Goal: Task Accomplishment & Management: Use online tool/utility

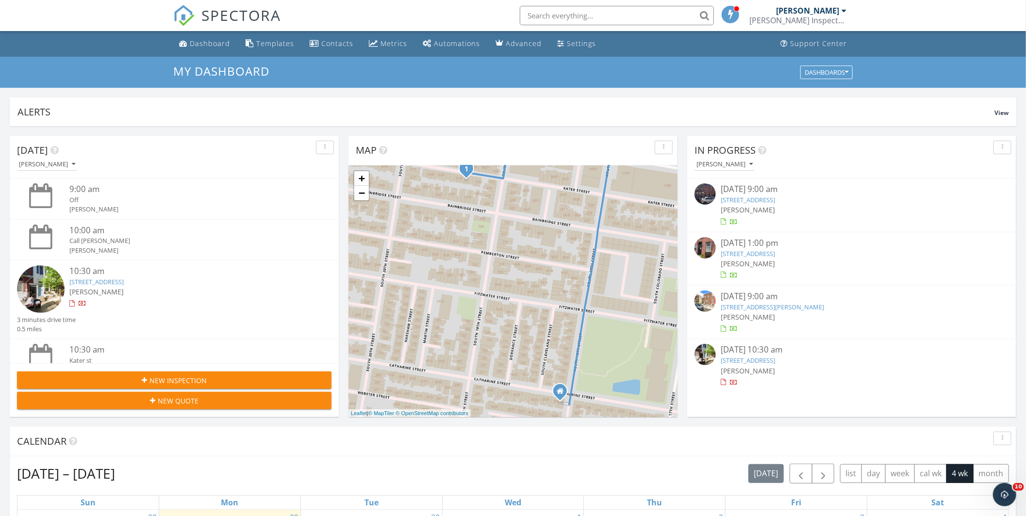
click at [124, 281] on link "1908 Kater St, Philadelphia, PA 19146" at bounding box center [96, 282] width 54 height 9
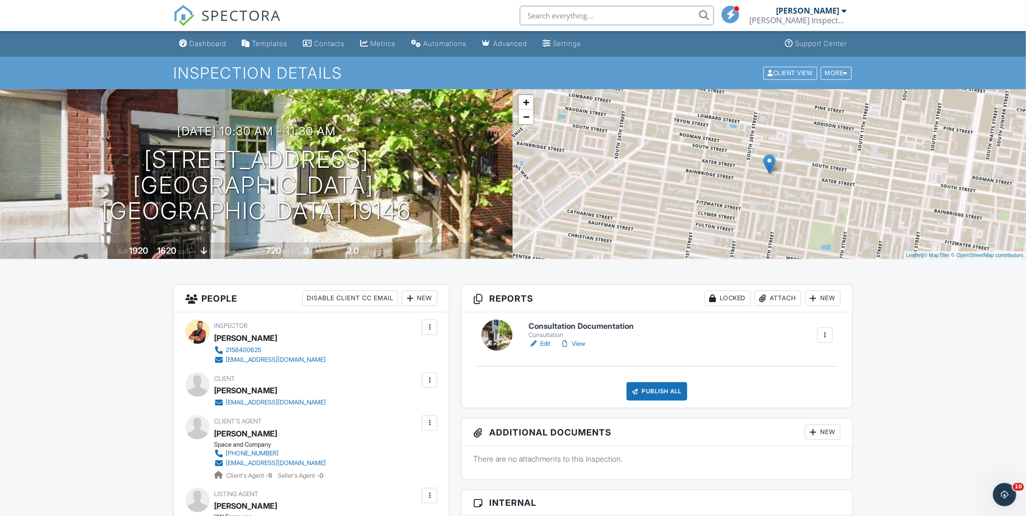
click at [540, 343] on link "Edit" at bounding box center [539, 344] width 22 height 10
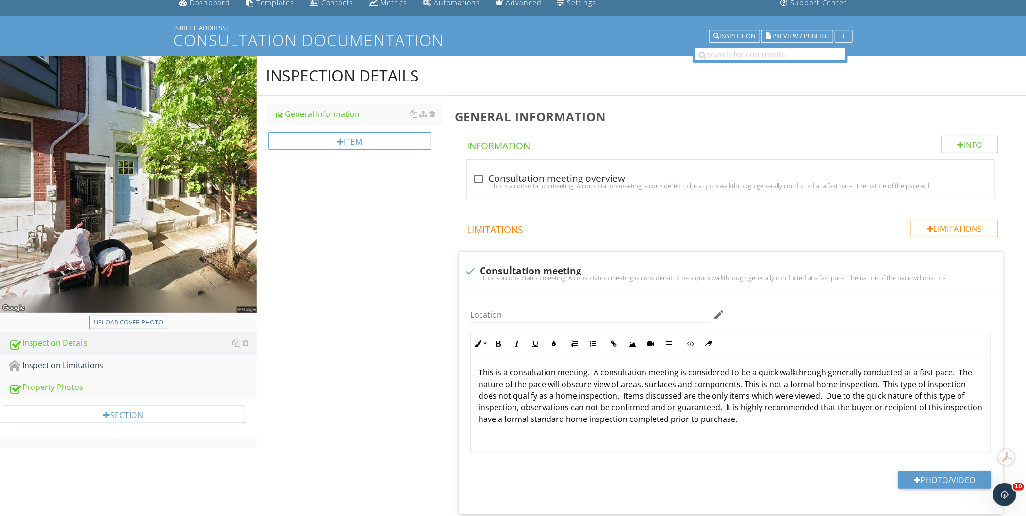
scroll to position [54, 0]
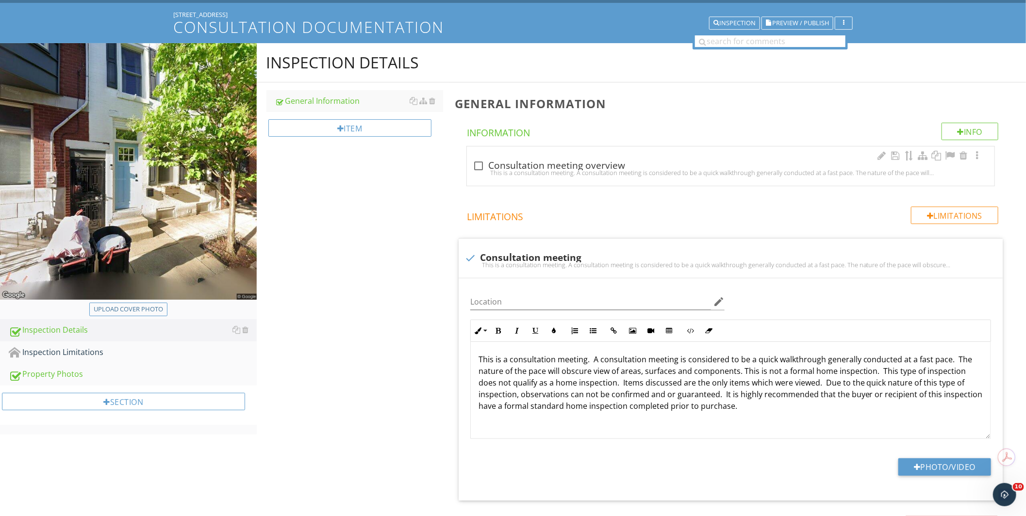
click at [569, 170] on div "This is a consultation meeting. A consultation meeting is considered to be a qu…" at bounding box center [731, 173] width 516 height 8
checkbox input "true"
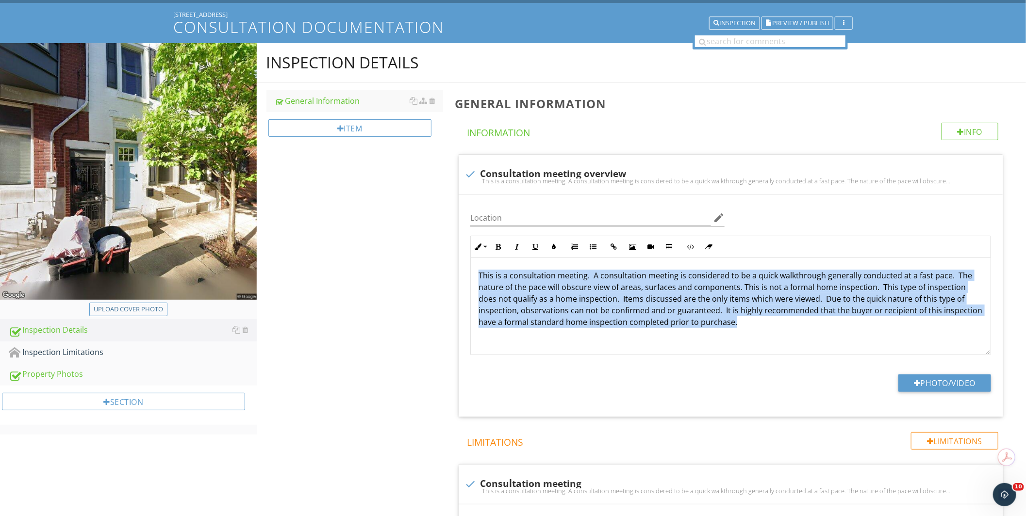
drag, startPoint x: 757, startPoint y: 321, endPoint x: 413, endPoint y: 256, distance: 349.6
click at [413, 256] on div "Inspection Details General Information Item General Information Info Informatio…" at bounding box center [642, 440] width 770 height 795
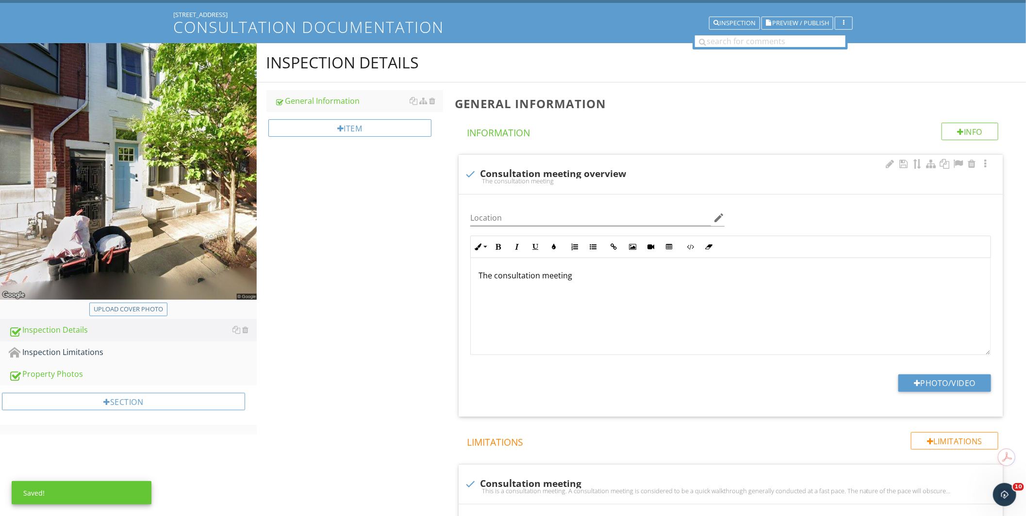
click at [603, 262] on div "The consultation meeting" at bounding box center [731, 306] width 520 height 97
click at [663, 275] on p "The consultation that occurred today at" at bounding box center [730, 276] width 504 height 12
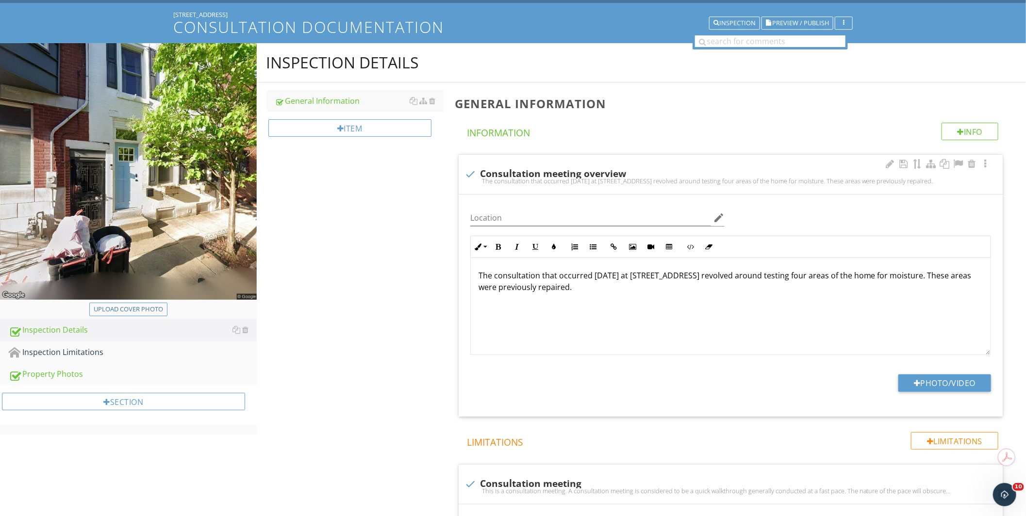
click at [565, 280] on p "The consultation that occurred today at 1908 Kater st revolved around testing f…" at bounding box center [730, 281] width 504 height 23
drag, startPoint x: 658, startPoint y: 275, endPoint x: 721, endPoint y: 330, distance: 83.9
click at [721, 330] on div "The consultation that occurred today at 1908 Kater st revolved around testing f…" at bounding box center [731, 306] width 520 height 97
click at [795, 280] on p "The consultation that occurred today at 1908 Kater st revolved around testing f…" at bounding box center [730, 281] width 504 height 23
click at [797, 279] on p "The consultation that occurred today at 1908 Kater st revolved around testing f…" at bounding box center [730, 281] width 504 height 23
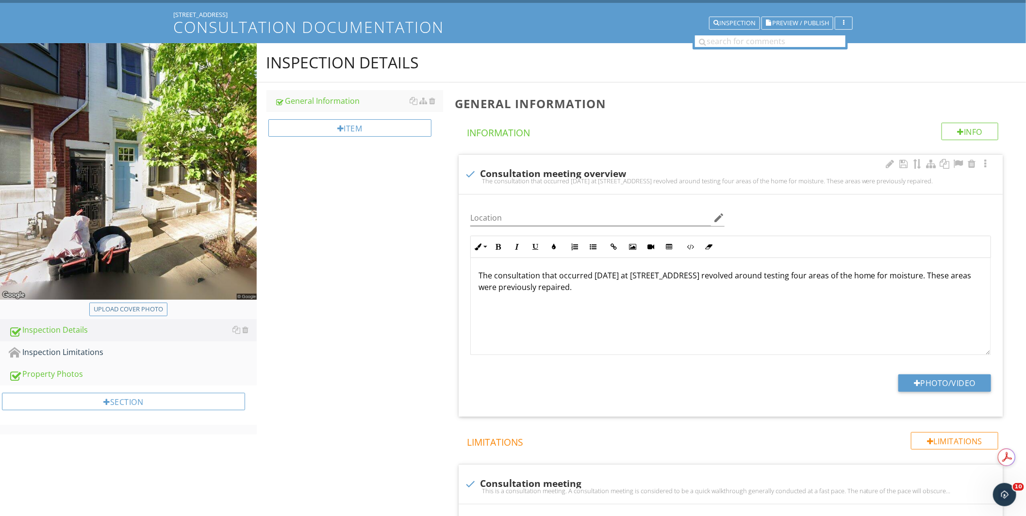
click at [856, 279] on p "The consultation that occurred today at 1908 Kater st revolved around testing f…" at bounding box center [730, 281] width 504 height 23
drag, startPoint x: 930, startPoint y: 291, endPoint x: 925, endPoint y: 286, distance: 6.9
click at [925, 286] on p "The consultation that occurred today at 1908 Kater st revolved around testing f…" at bounding box center [730, 281] width 504 height 23
click at [919, 279] on p "The consultation that occurred today at 1908 Kater st revolved around testing f…" at bounding box center [730, 281] width 504 height 23
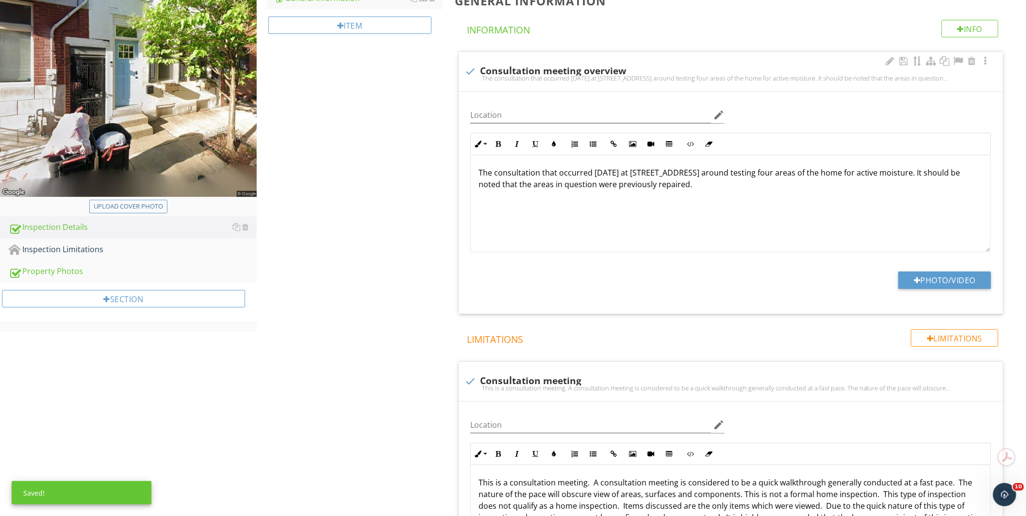
scroll to position [269, 0]
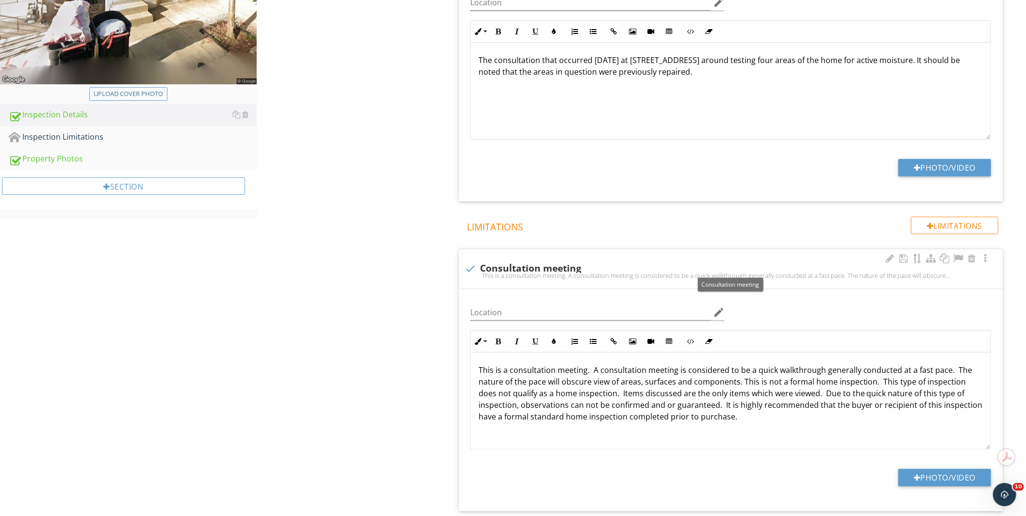
click at [541, 263] on div "check Consultation meeting" at bounding box center [730, 269] width 532 height 12
checkbox input "true"
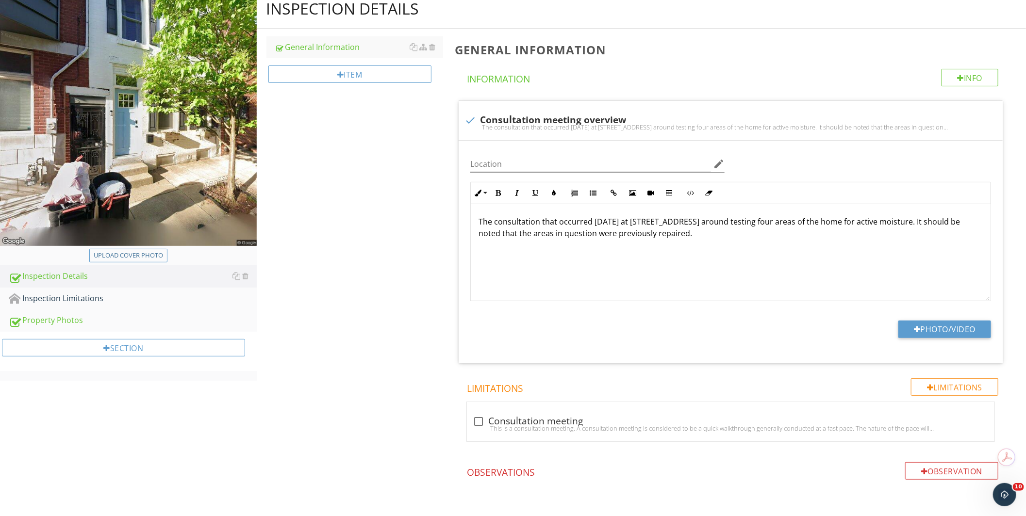
scroll to position [0, 0]
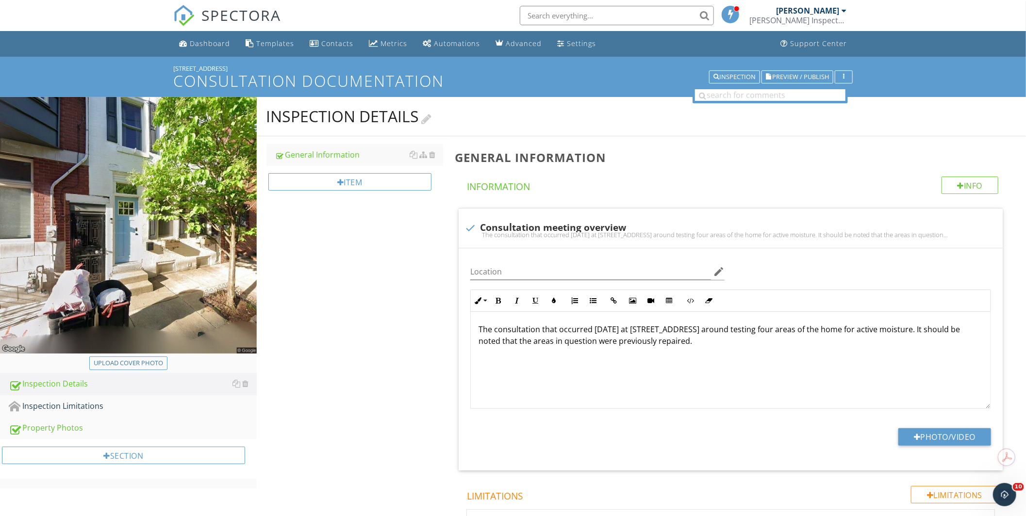
click at [432, 118] on div at bounding box center [427, 118] width 10 height 13
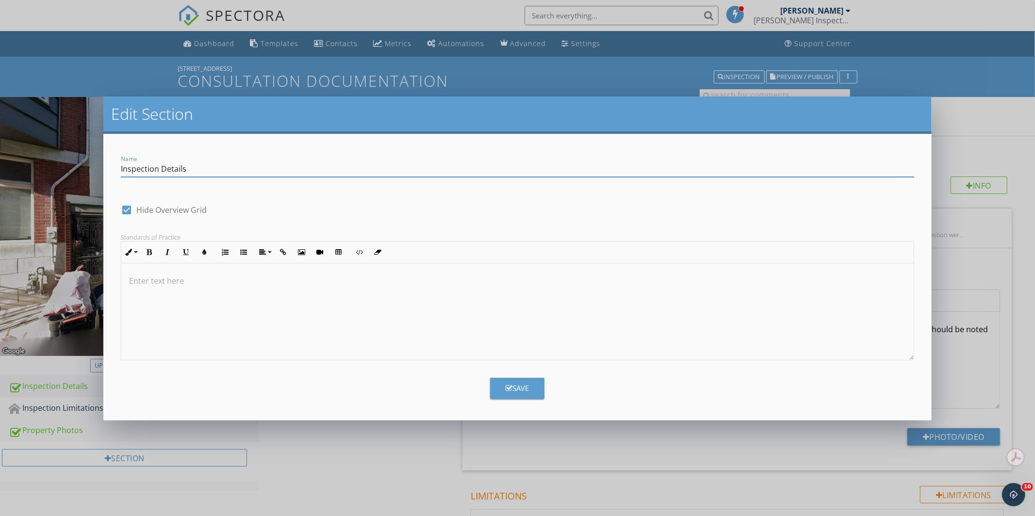
click at [131, 165] on input "Inspection Details" at bounding box center [517, 169] width 793 height 16
click at [130, 165] on input "Inspection Details" at bounding box center [517, 169] width 793 height 16
click at [134, 174] on input "Inspection Details" at bounding box center [517, 169] width 793 height 16
click at [168, 170] on input "Consultation Details" at bounding box center [517, 169] width 793 height 16
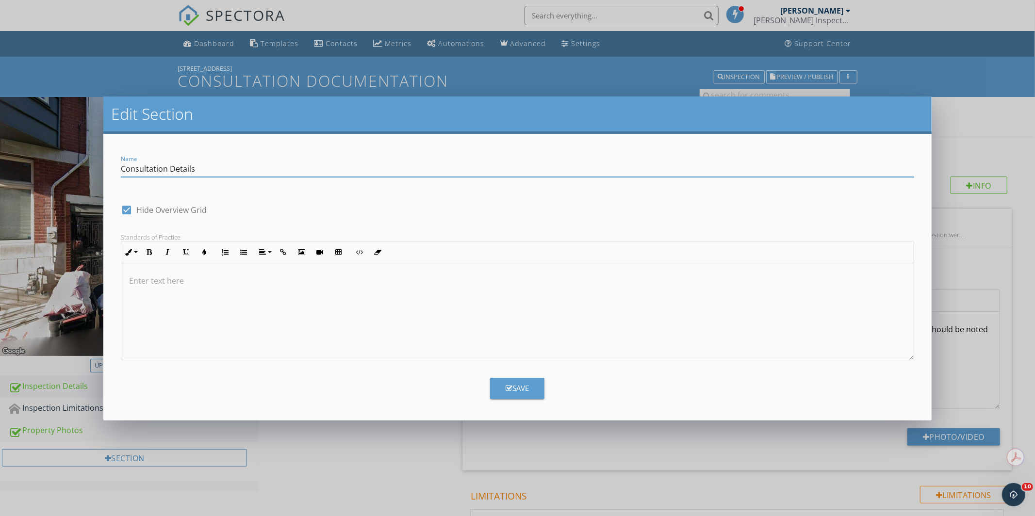
click at [217, 166] on input "Consultation Details" at bounding box center [517, 169] width 793 height 16
type input "Consultation Details"
click at [522, 391] on div "Save" at bounding box center [517, 388] width 23 height 11
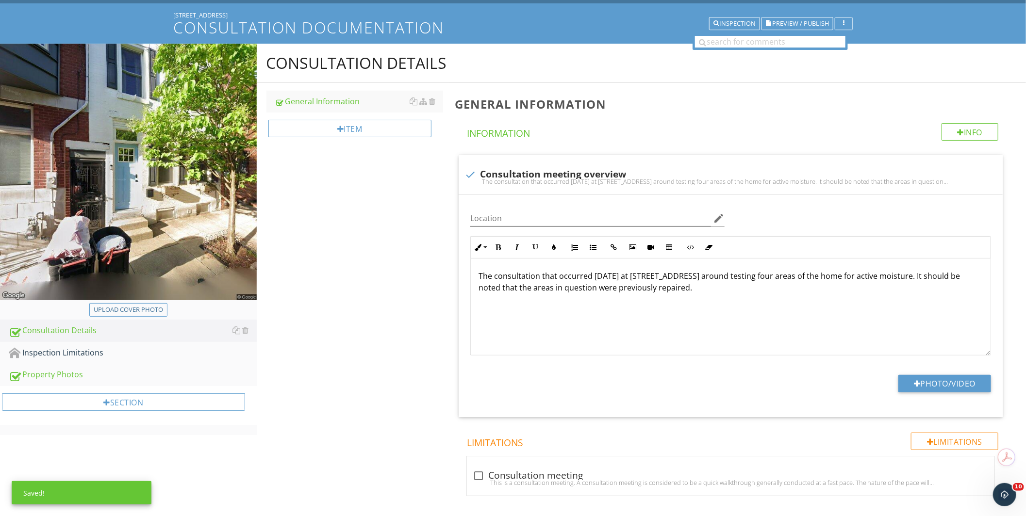
scroll to position [108, 0]
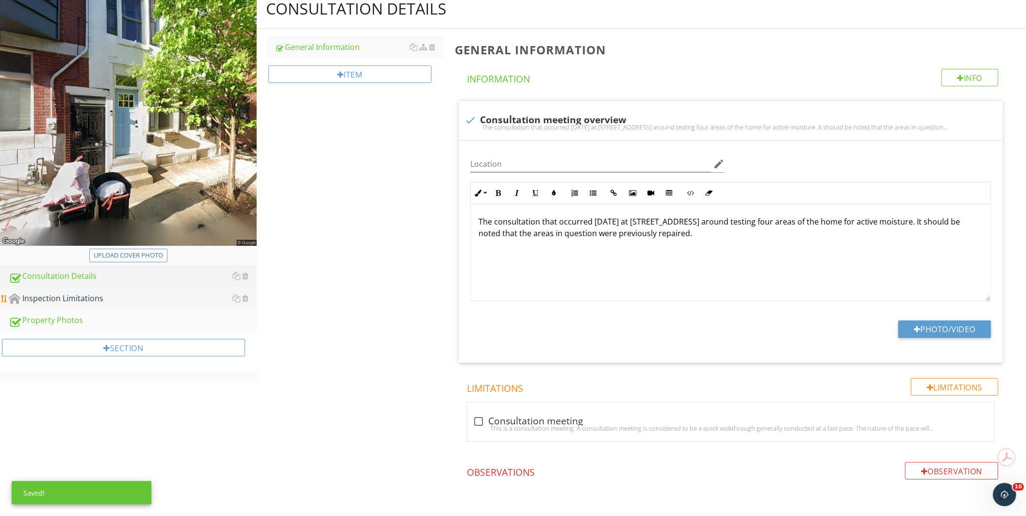
click at [108, 300] on div "Inspection Limitations" at bounding box center [133, 299] width 248 height 13
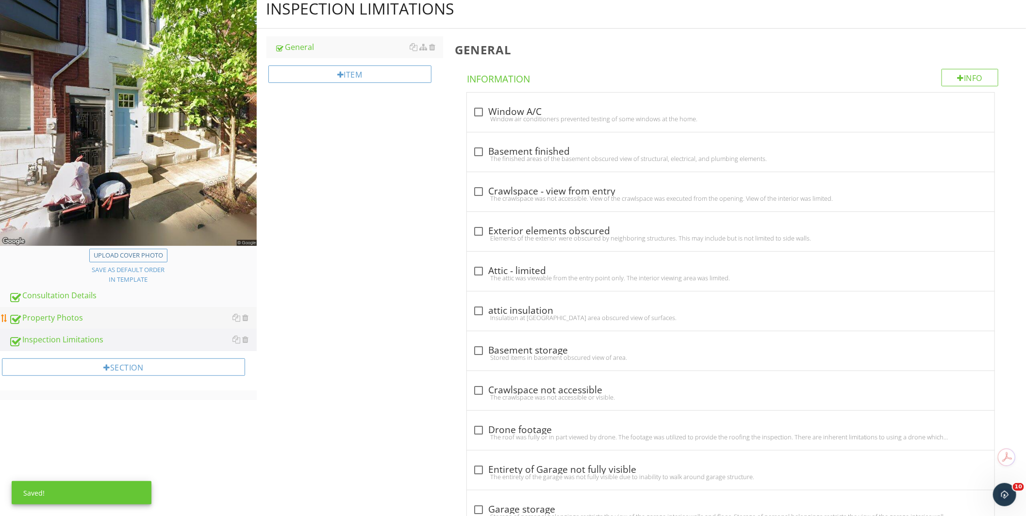
click at [59, 320] on div "Property Photos" at bounding box center [133, 318] width 248 height 13
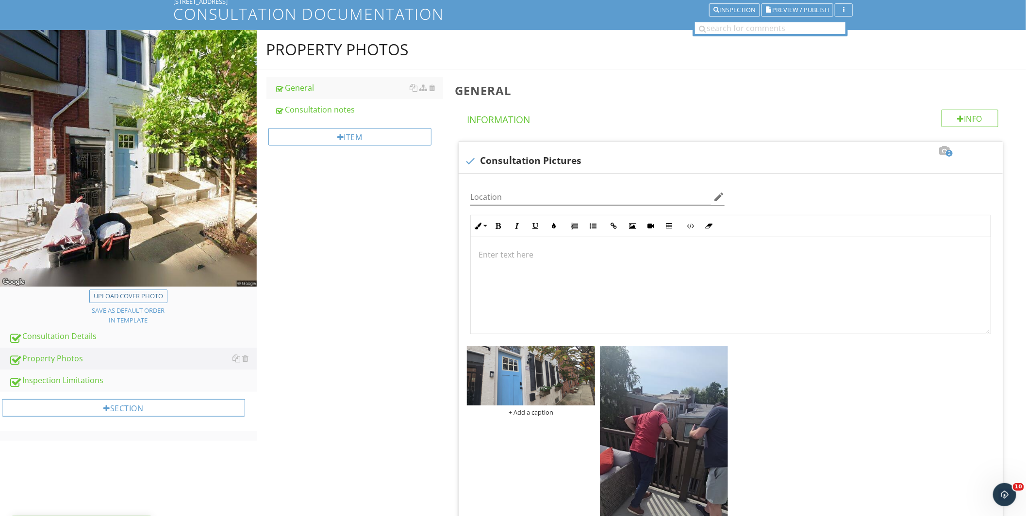
scroll to position [54, 0]
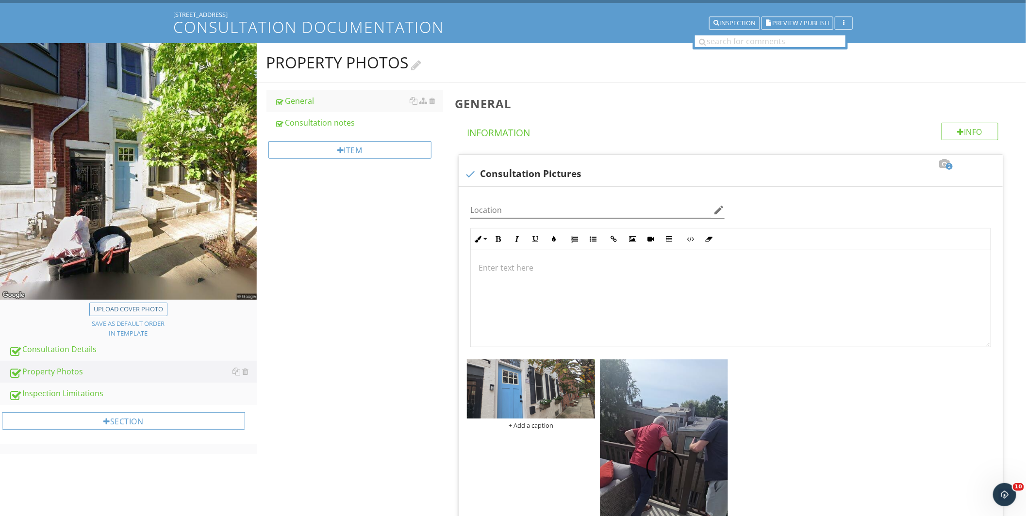
click at [421, 64] on div at bounding box center [416, 64] width 10 height 13
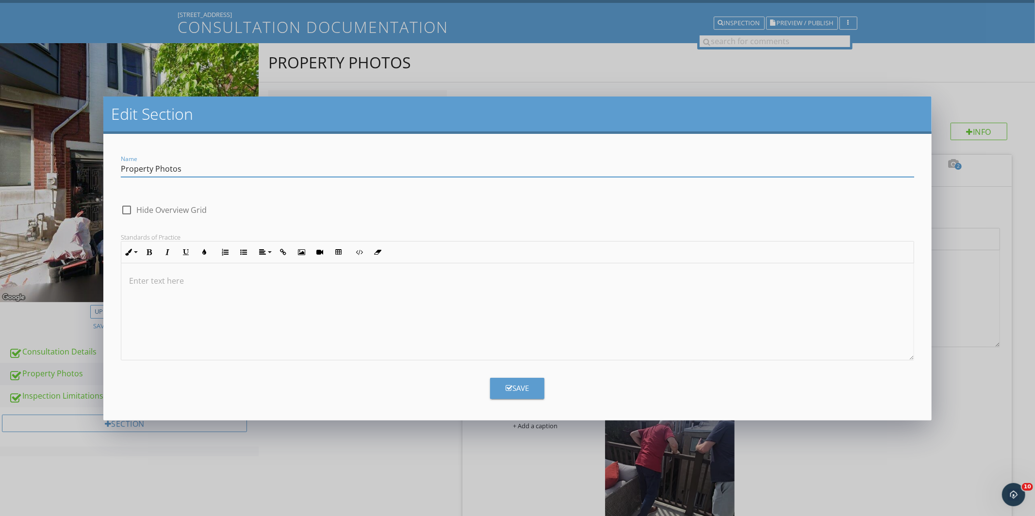
drag, startPoint x: 149, startPoint y: 172, endPoint x: 110, endPoint y: 171, distance: 39.3
click at [110, 171] on form "Name Property Photos check_box_outline_blank Hide Overview Grid Standards of Pr…" at bounding box center [517, 277] width 828 height 287
type input "Consultation notes"
click at [535, 385] on button "Save" at bounding box center [517, 388] width 54 height 21
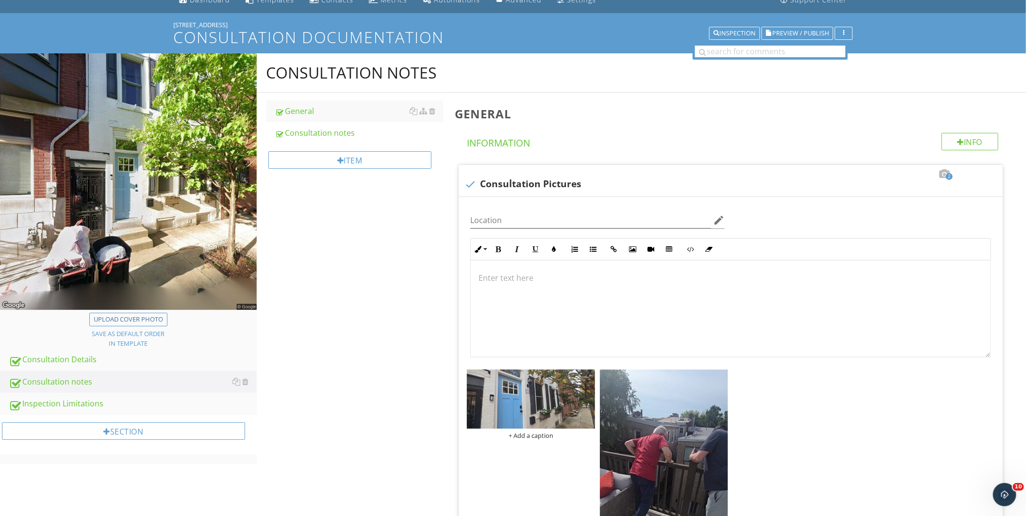
scroll to position [22, 0]
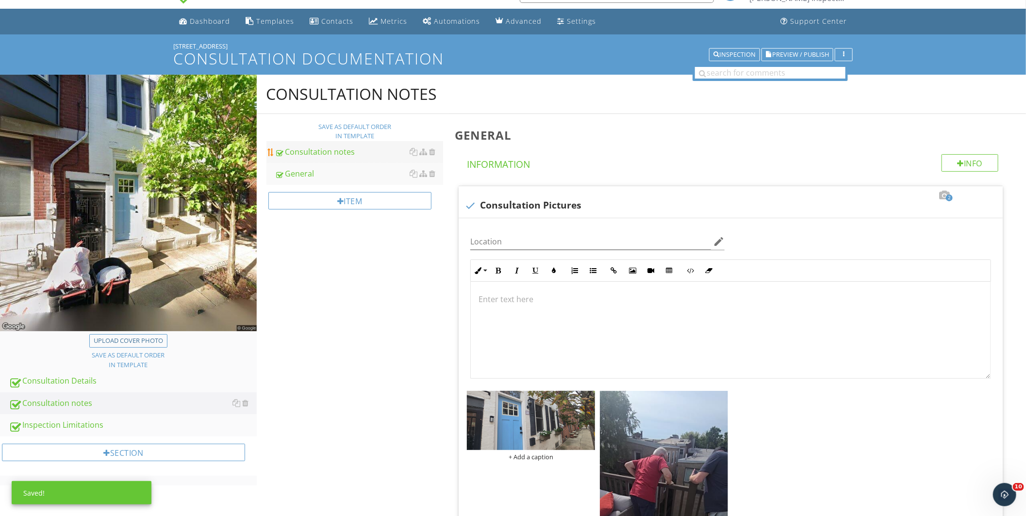
click at [326, 158] on link "Consultation notes" at bounding box center [359, 151] width 168 height 21
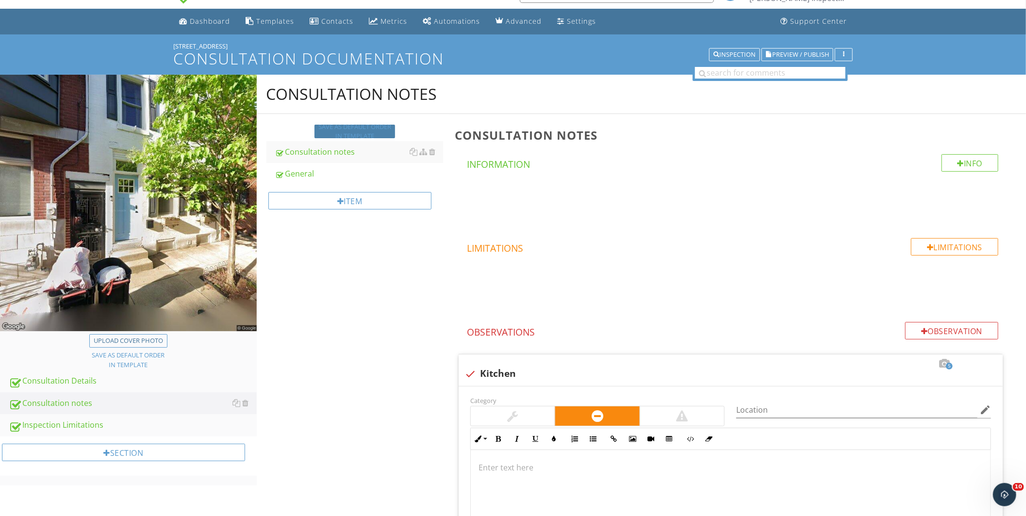
click at [367, 132] on div "Save as default order in template" at bounding box center [354, 131] width 73 height 19
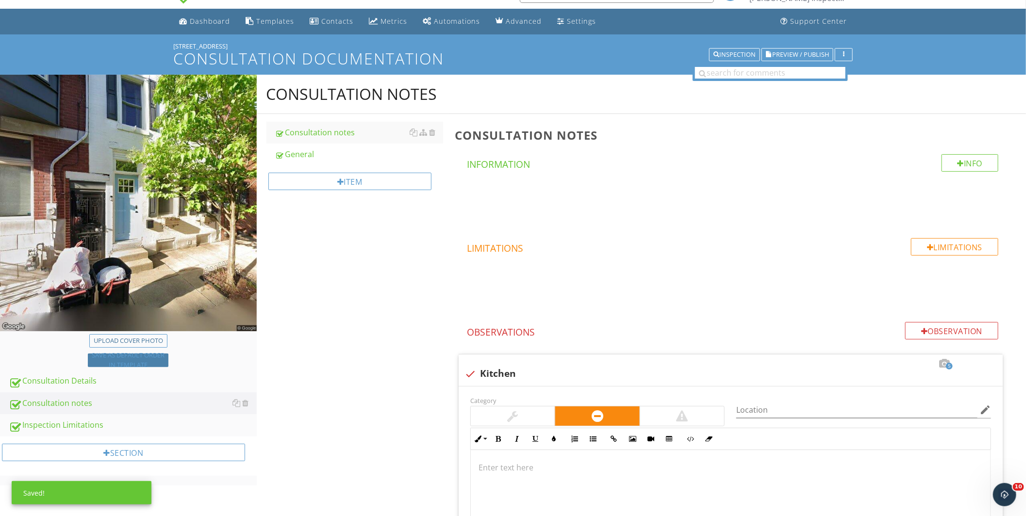
click at [127, 358] on div "Save as default order in template" at bounding box center [128, 360] width 73 height 19
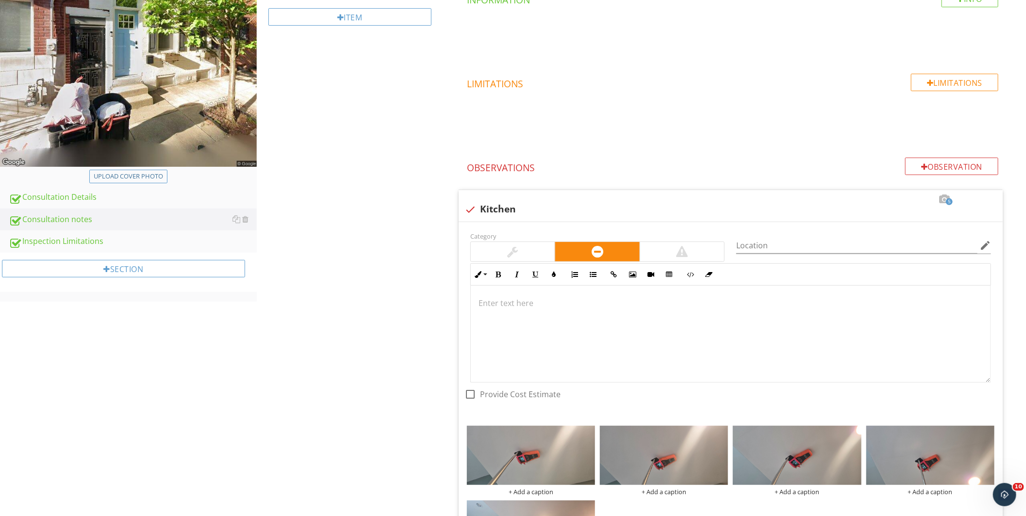
scroll to position [292, 0]
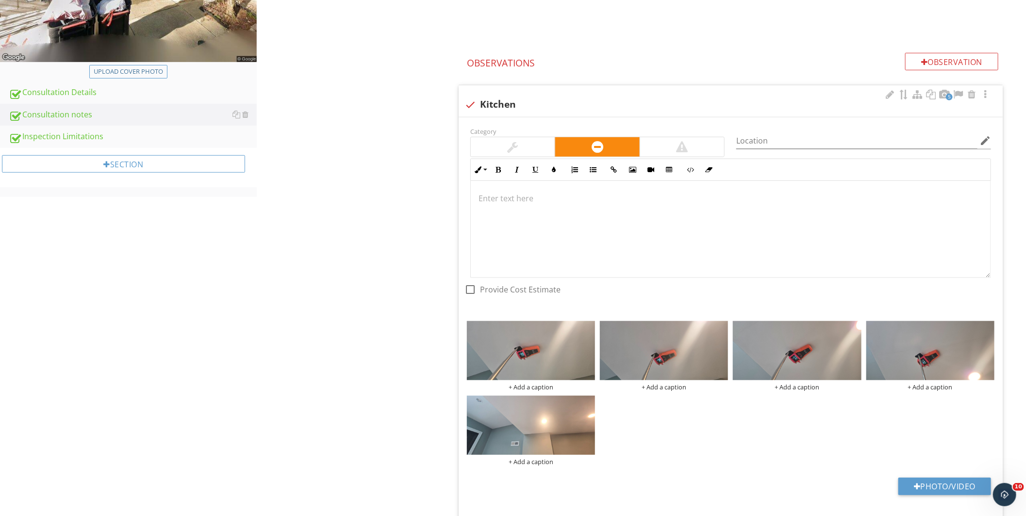
click at [665, 262] on div at bounding box center [731, 229] width 520 height 97
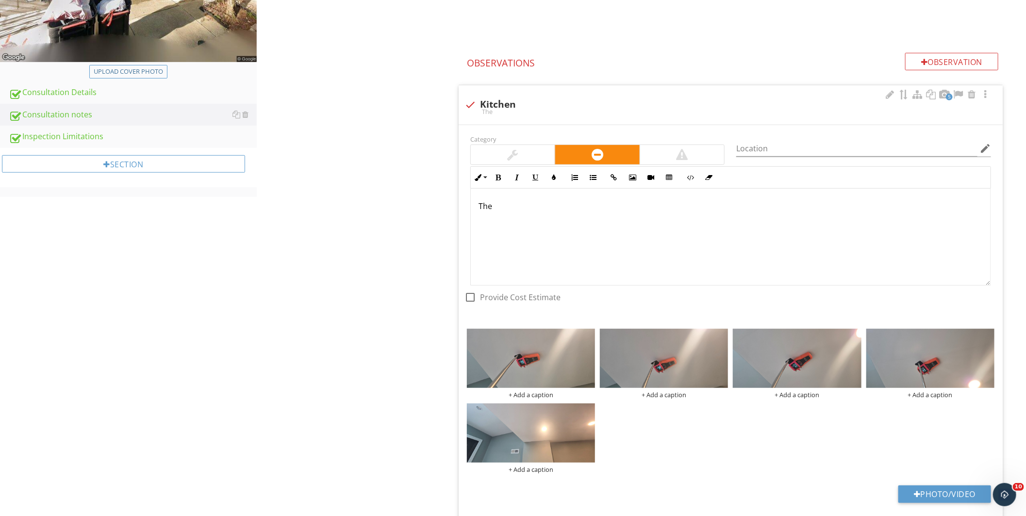
scroll to position [299, 0]
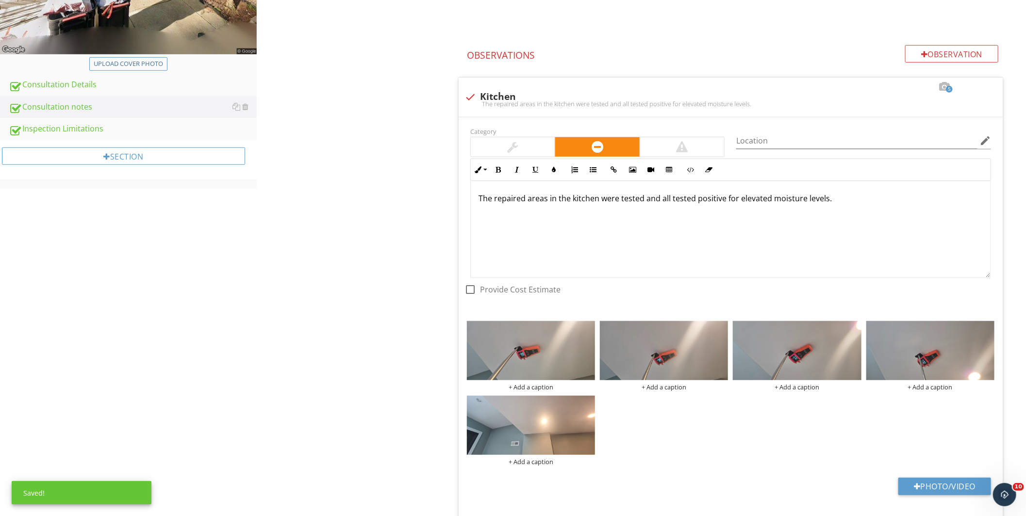
drag, startPoint x: 864, startPoint y: 249, endPoint x: 391, endPoint y: 258, distance: 473.6
copy p "The repaired areas in the kitchen were tested and all tested positive for eleva…"
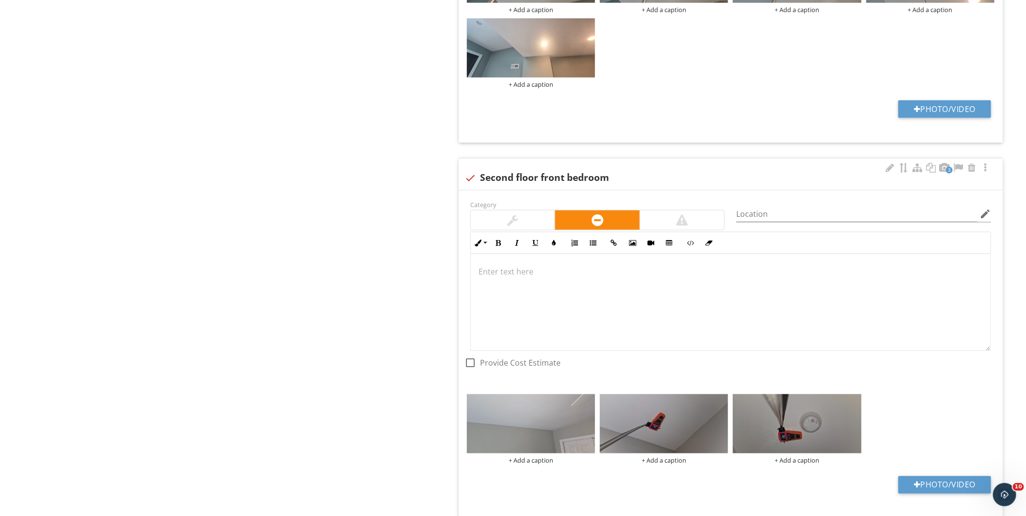
click at [569, 327] on div at bounding box center [731, 302] width 520 height 97
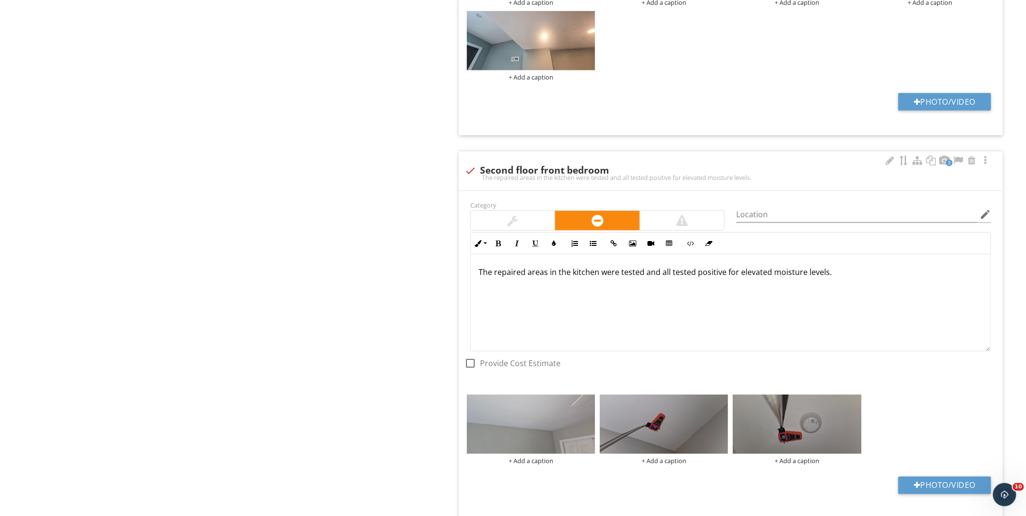
click at [582, 269] on p "The repaired areas in the kitchen were tested and all tested positive for eleva…" at bounding box center [730, 272] width 504 height 12
click at [718, 268] on p "The repaired areas in the second floor bedroom were tested and all tested posit…" at bounding box center [730, 272] width 504 height 12
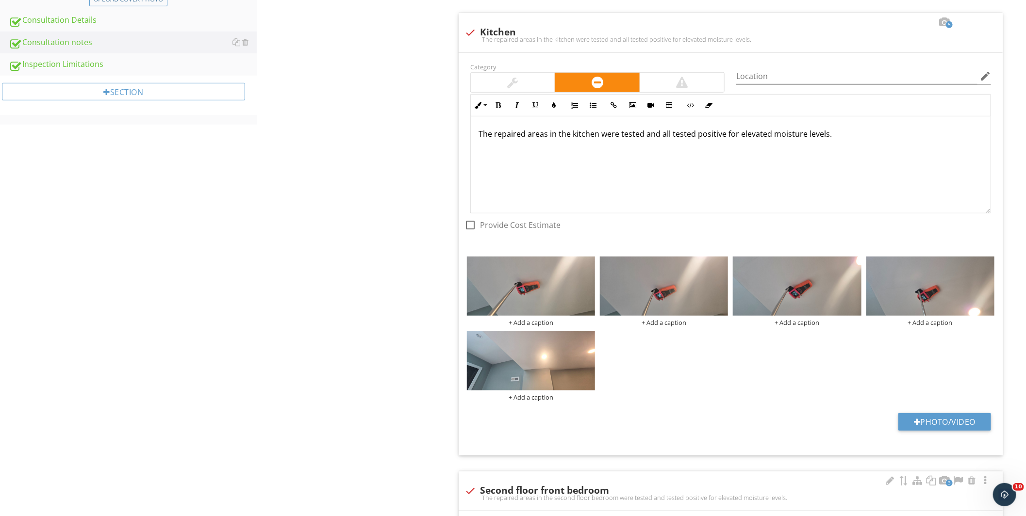
scroll to position [361, 0]
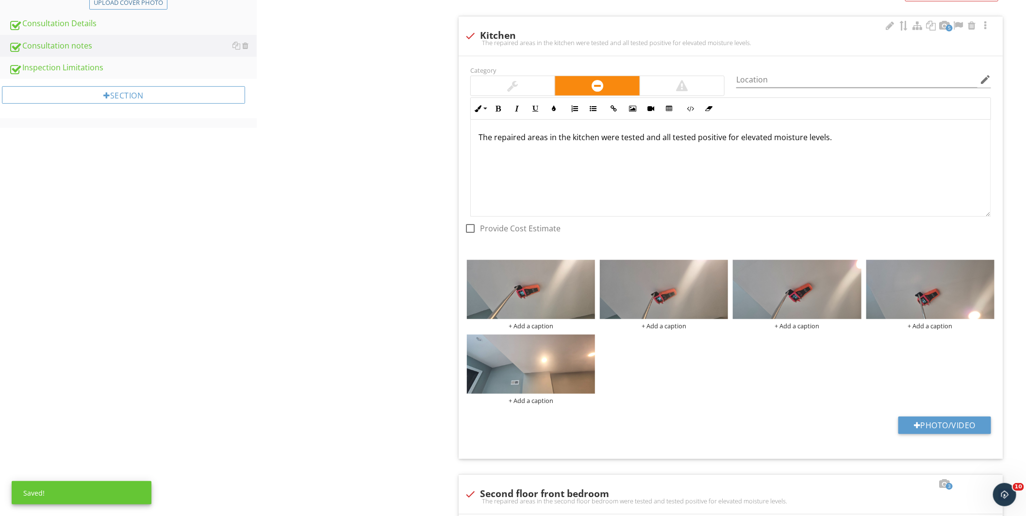
click at [664, 132] on p "The repaired areas in the kitchen were tested and all tested positive for eleva…" at bounding box center [730, 137] width 504 height 12
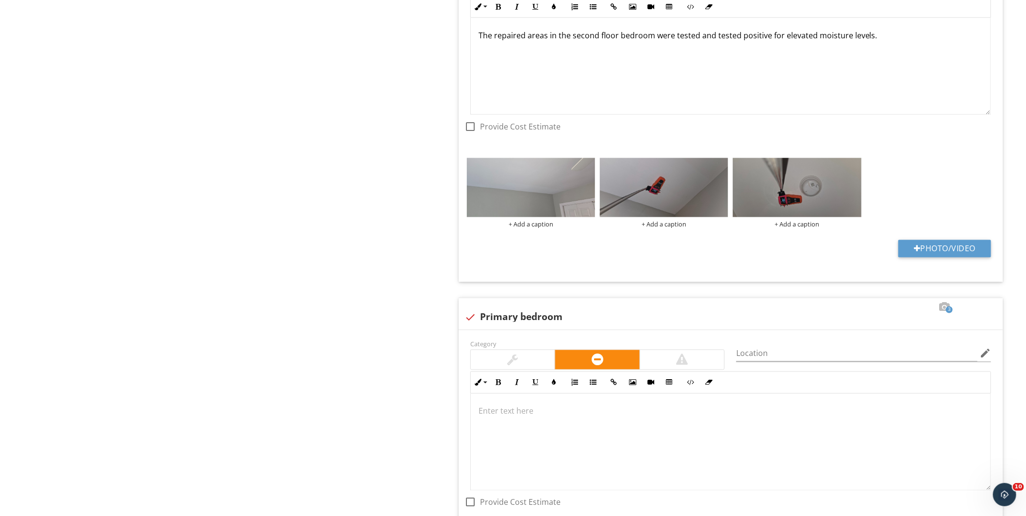
scroll to position [846, 0]
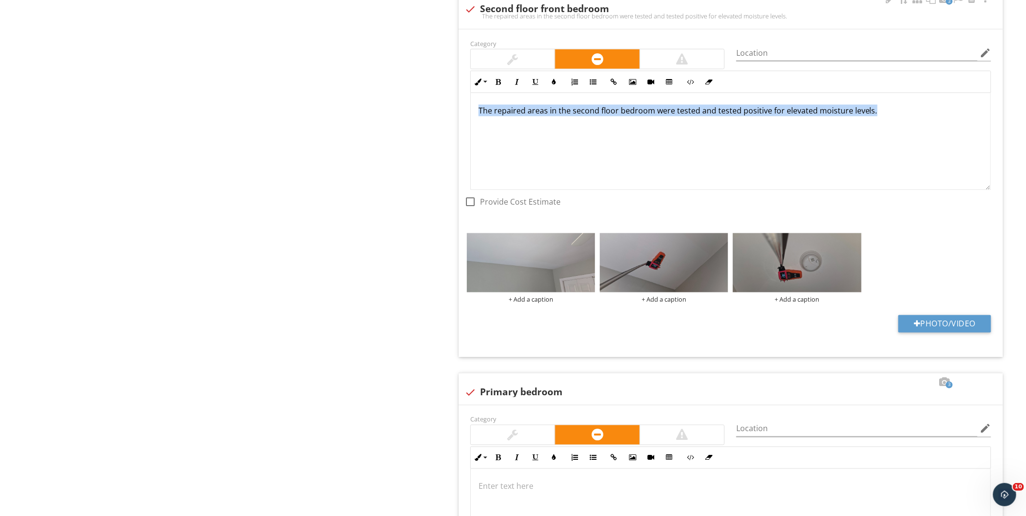
drag, startPoint x: 826, startPoint y: 146, endPoint x: 472, endPoint y: 151, distance: 354.7
click at [472, 151] on div "The repaired areas in the second floor bedroom were tested and tested positive …" at bounding box center [731, 141] width 520 height 97
copy p "The repaired areas in the second floor bedroom were tested and tested positive …"
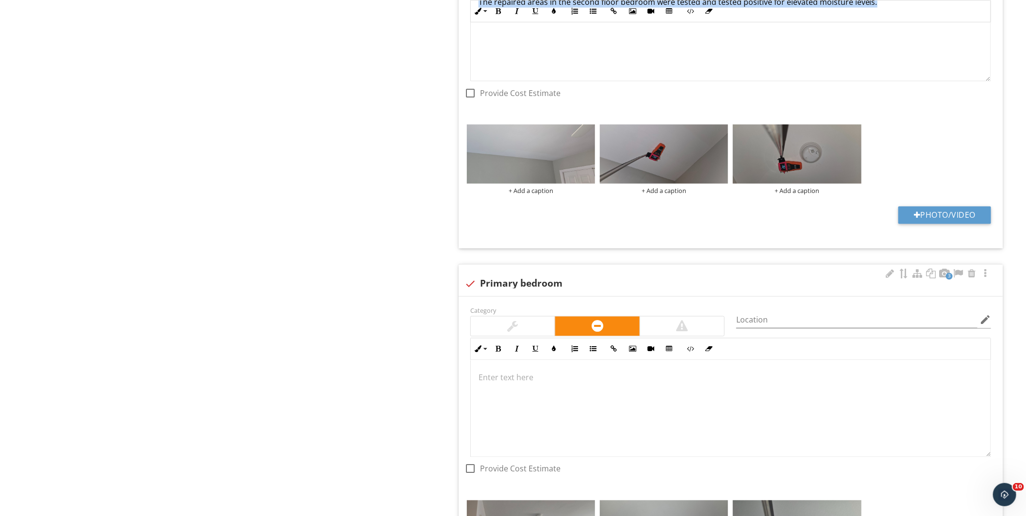
scroll to position [0, 0]
click at [569, 383] on div at bounding box center [731, 409] width 520 height 97
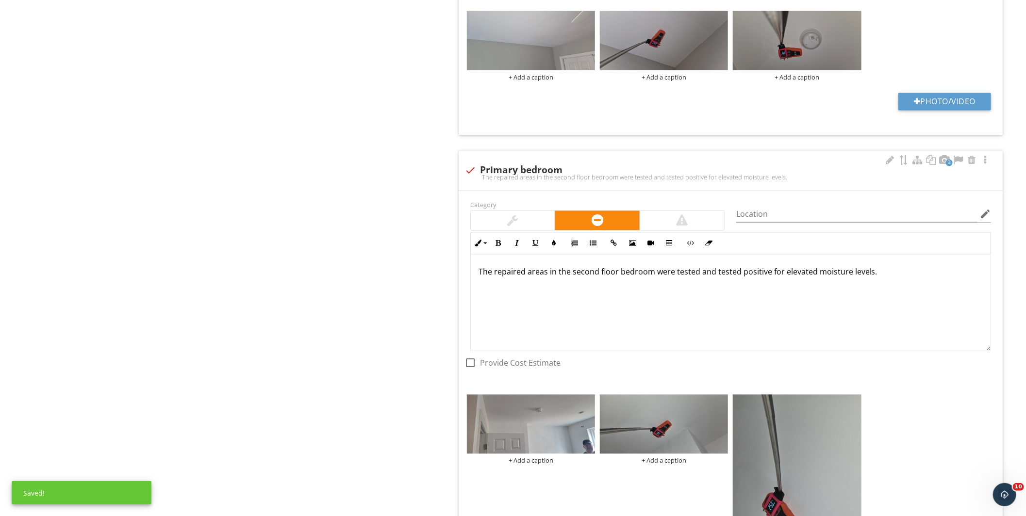
scroll to position [1069, 0]
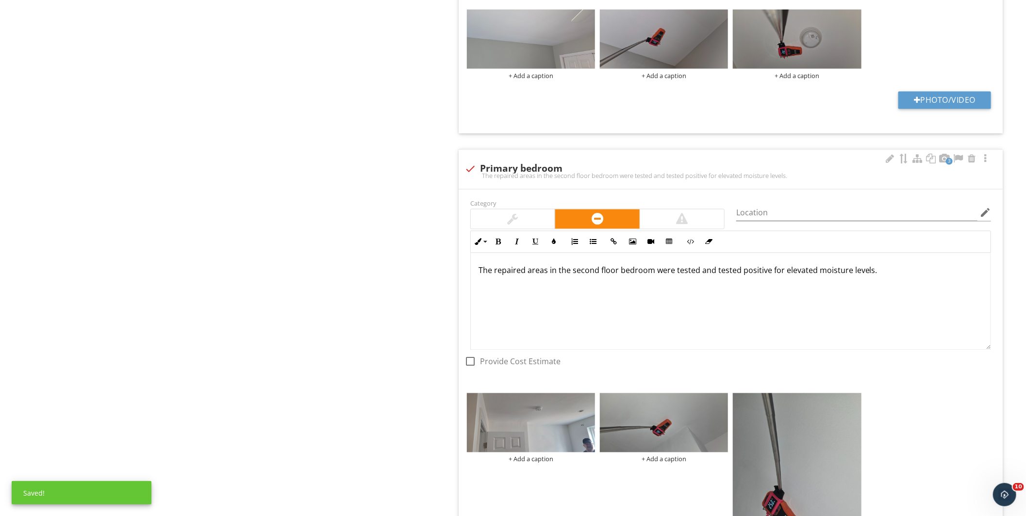
click at [587, 267] on p "The repaired areas in the second floor bedroom were tested and tested positive …" at bounding box center [730, 271] width 504 height 12
click at [587, 268] on p "The repaired areas in the second floor bedroom were tested and tested positive …" at bounding box center [730, 271] width 504 height 12
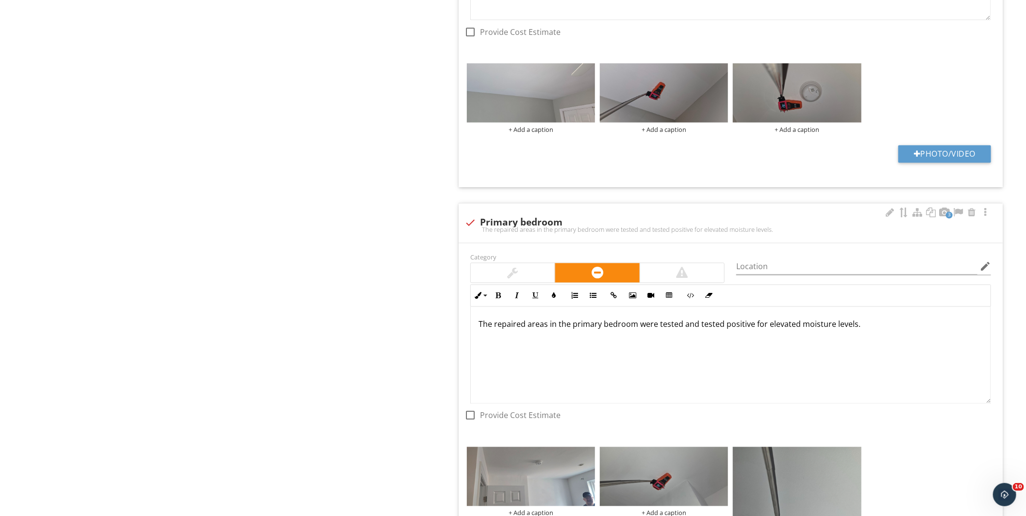
scroll to position [0, 0]
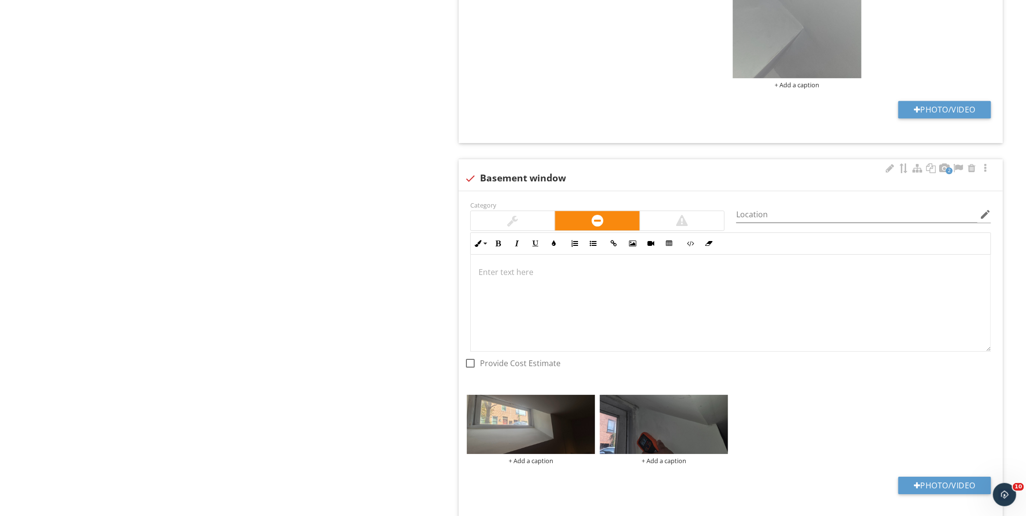
click at [562, 336] on div at bounding box center [731, 303] width 520 height 97
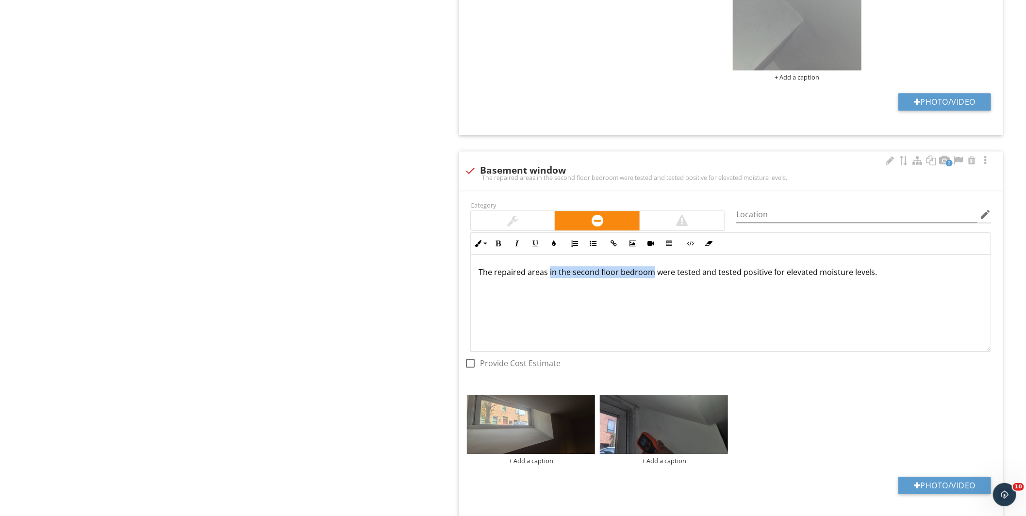
drag, startPoint x: 651, startPoint y: 268, endPoint x: 548, endPoint y: 271, distance: 102.9
click at [548, 271] on p "The repaired areas in the second floor bedroom were tested and tested positive …" at bounding box center [730, 272] width 504 height 12
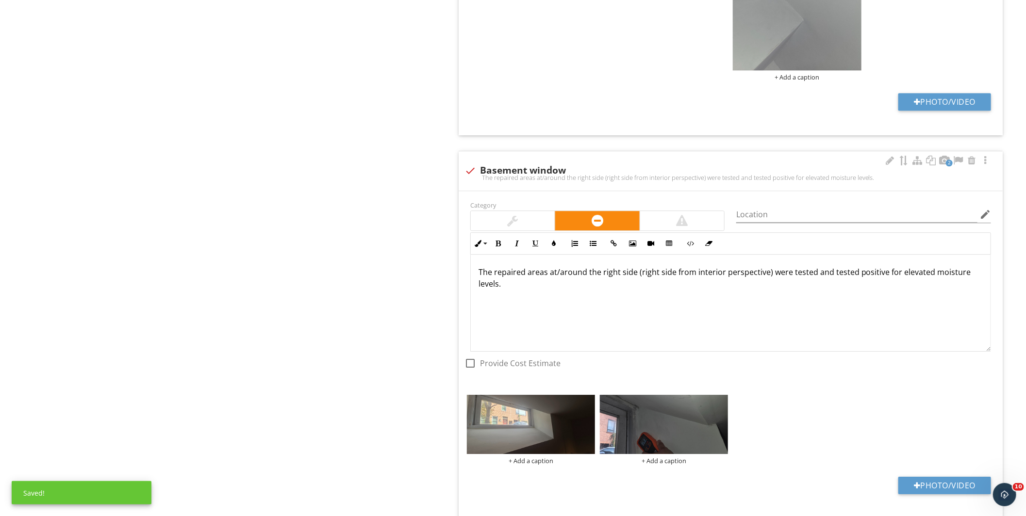
click at [654, 306] on div "The repaired areas at/around the right side (right side from interior perspecti…" at bounding box center [731, 303] width 520 height 97
click at [634, 297] on div "The repaired areas at/around the right side (right side from interior perspecti…" at bounding box center [731, 303] width 520 height 97
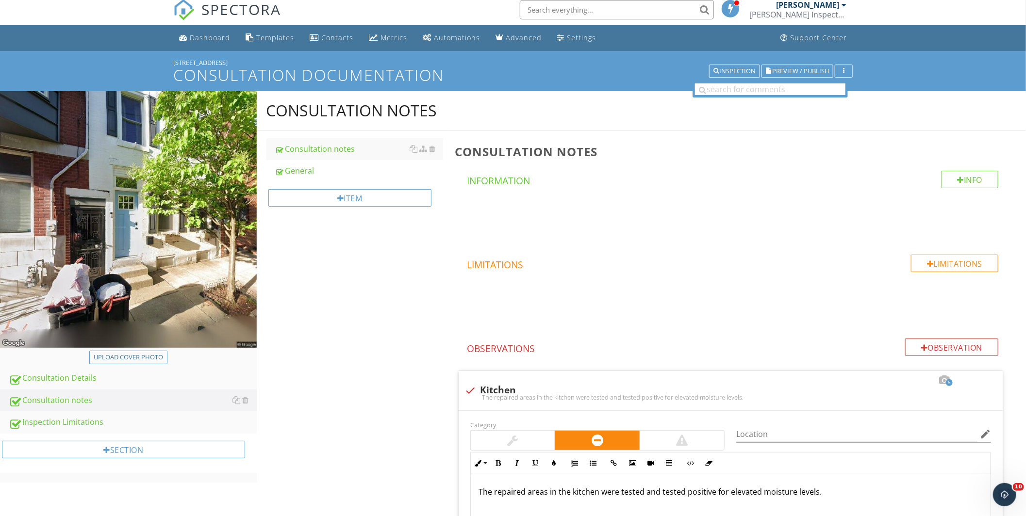
scroll to position [0, 0]
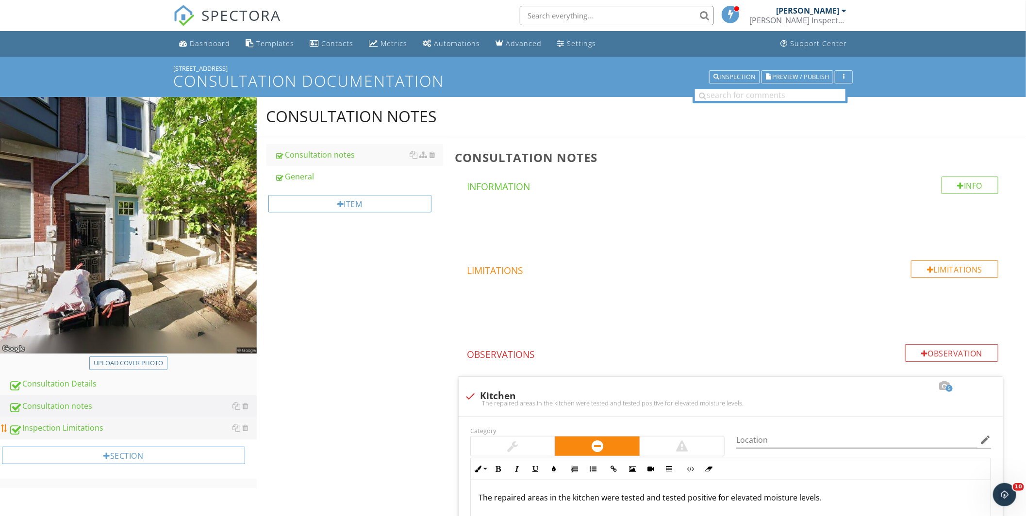
click at [112, 430] on div "Inspection Limitations" at bounding box center [133, 428] width 248 height 13
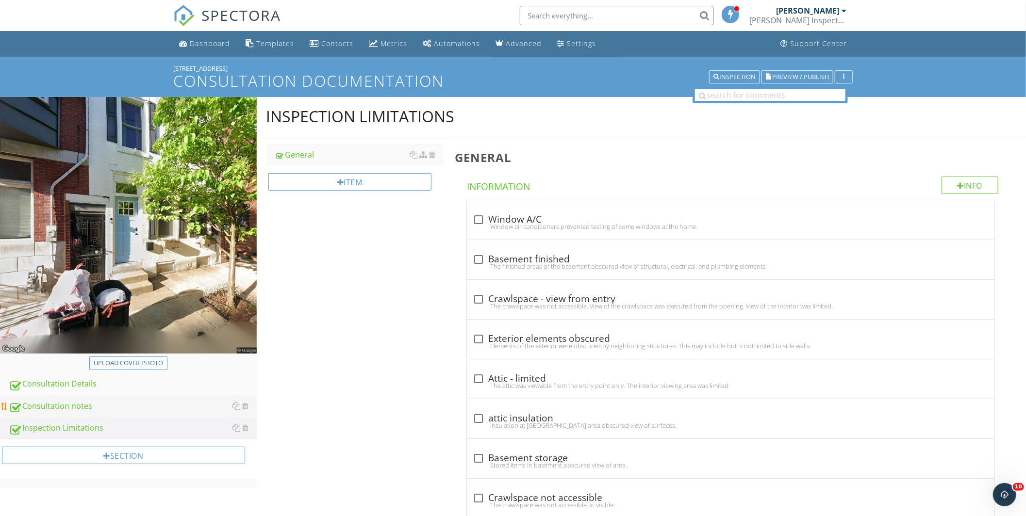
click at [139, 406] on div "Consultation notes" at bounding box center [133, 406] width 248 height 13
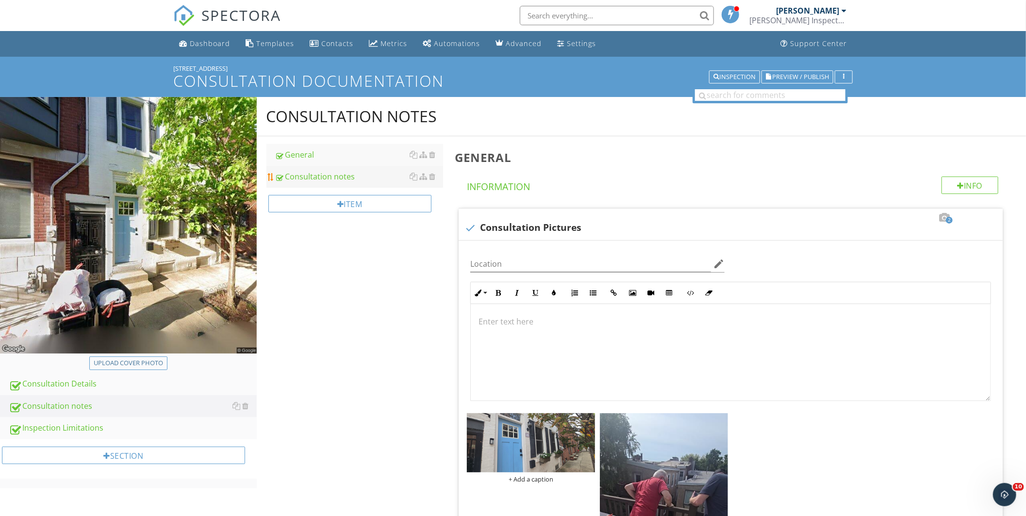
click at [315, 172] on div "Consultation notes" at bounding box center [359, 177] width 168 height 12
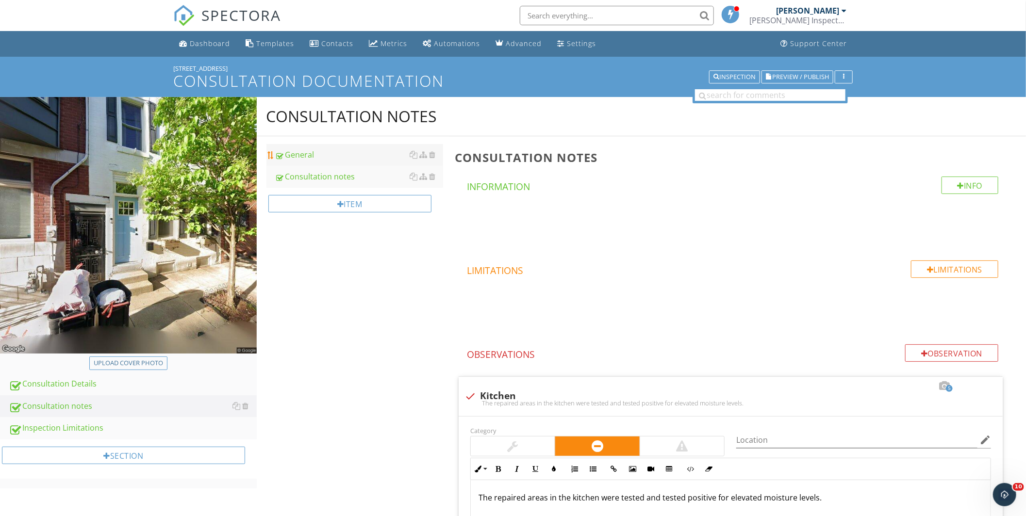
click at [312, 161] on link "General" at bounding box center [359, 154] width 168 height 21
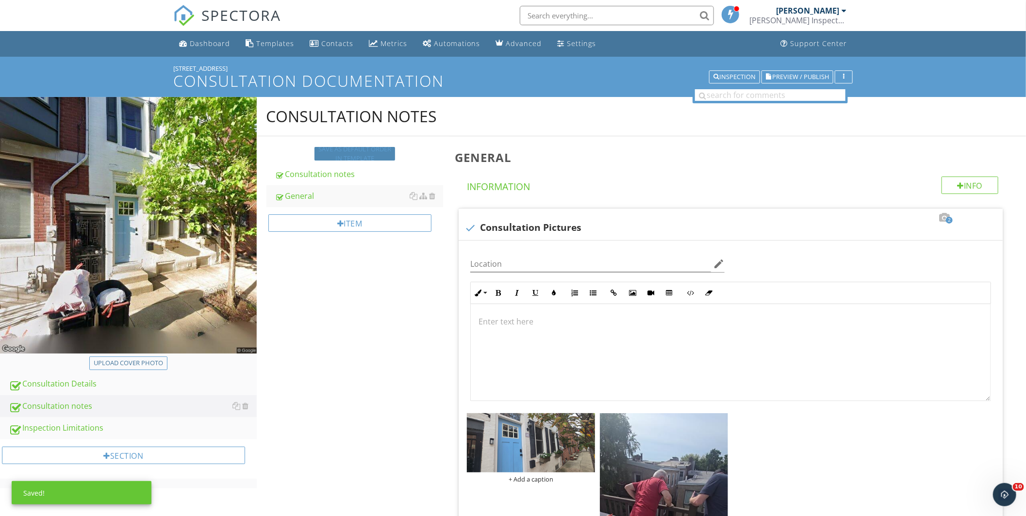
click at [345, 155] on div "Save as default order in template" at bounding box center [354, 154] width 73 height 19
click at [343, 154] on div "Consultation notes" at bounding box center [359, 155] width 168 height 12
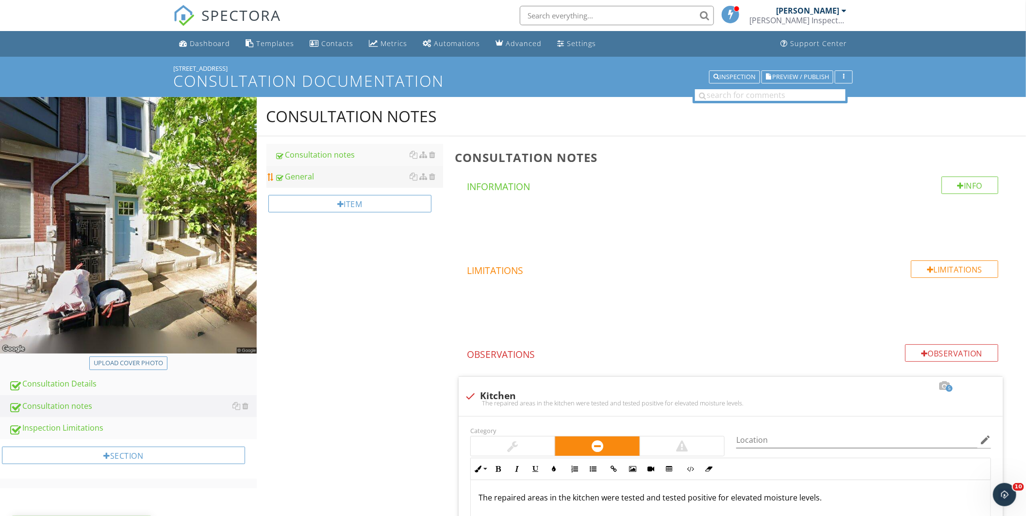
click at [346, 182] on link "General" at bounding box center [359, 176] width 168 height 21
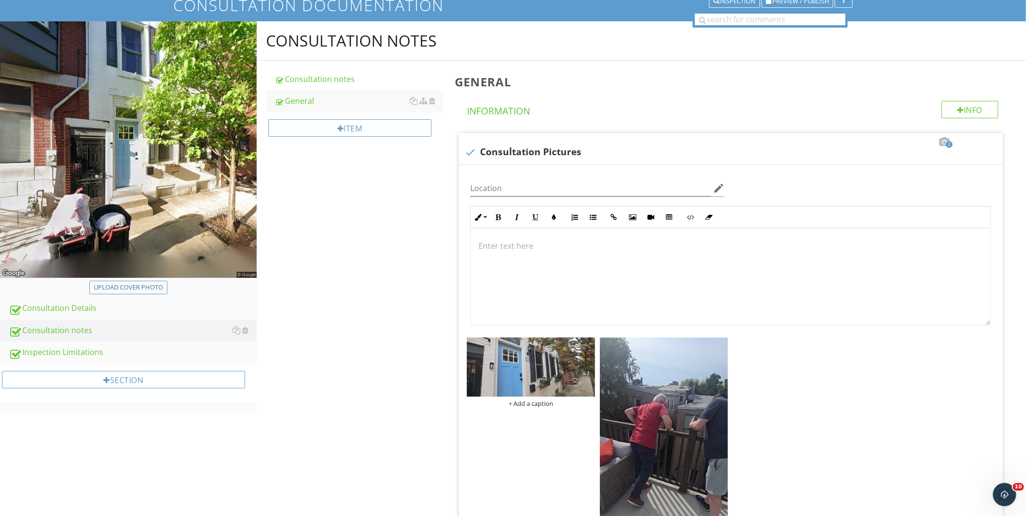
scroll to position [162, 0]
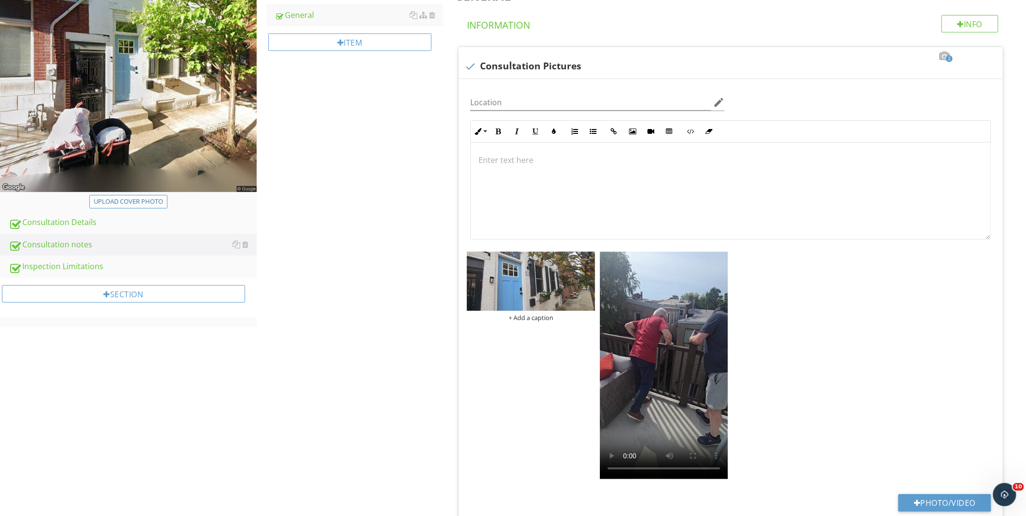
click at [138, 199] on div "Upload cover photo" at bounding box center [128, 202] width 69 height 10
type input "C:\fakepath\photo - 2025-09-29T131844.778.jpg"
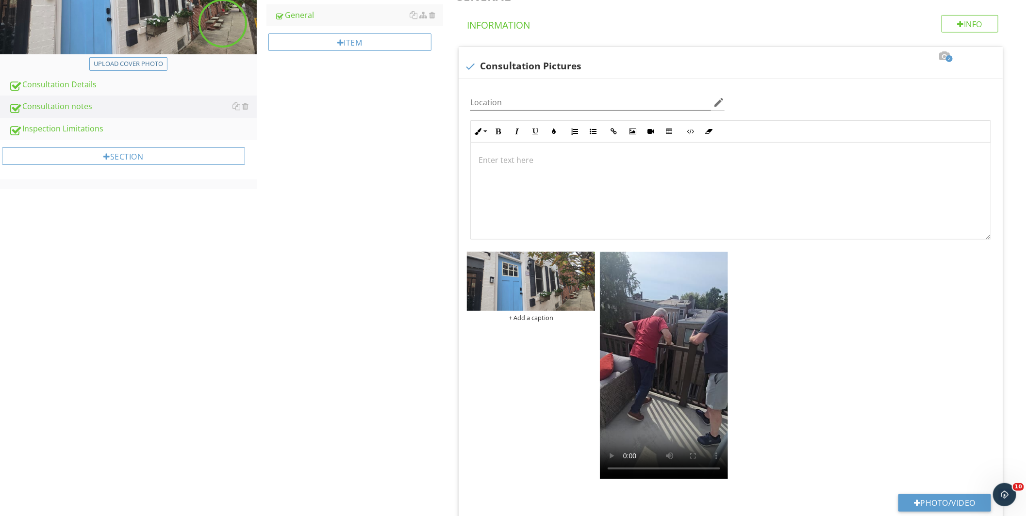
click at [328, 250] on div "Consultation notes Consultation notes General Item General Info Information 2 c…" at bounding box center [642, 291] width 770 height 713
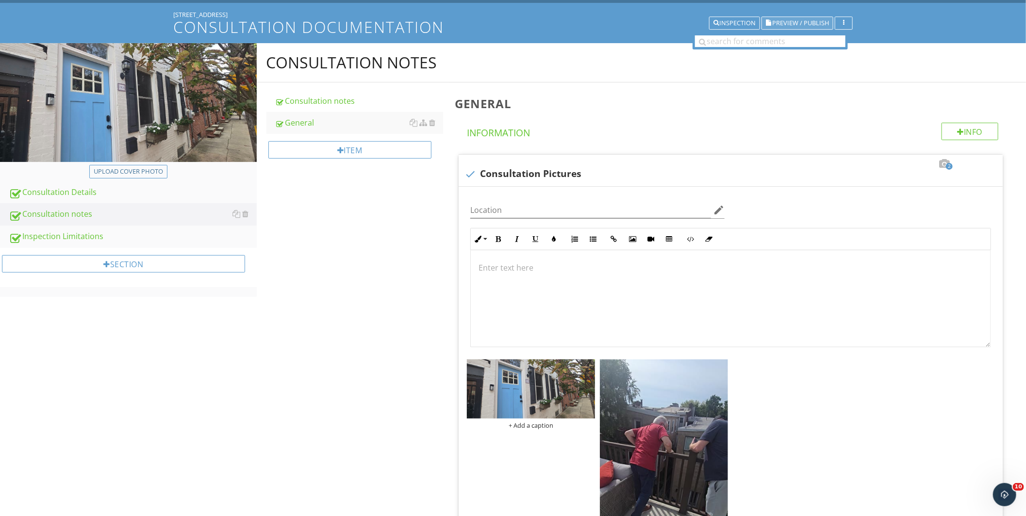
click at [814, 20] on span "Preview / Publish" at bounding box center [800, 23] width 57 height 6
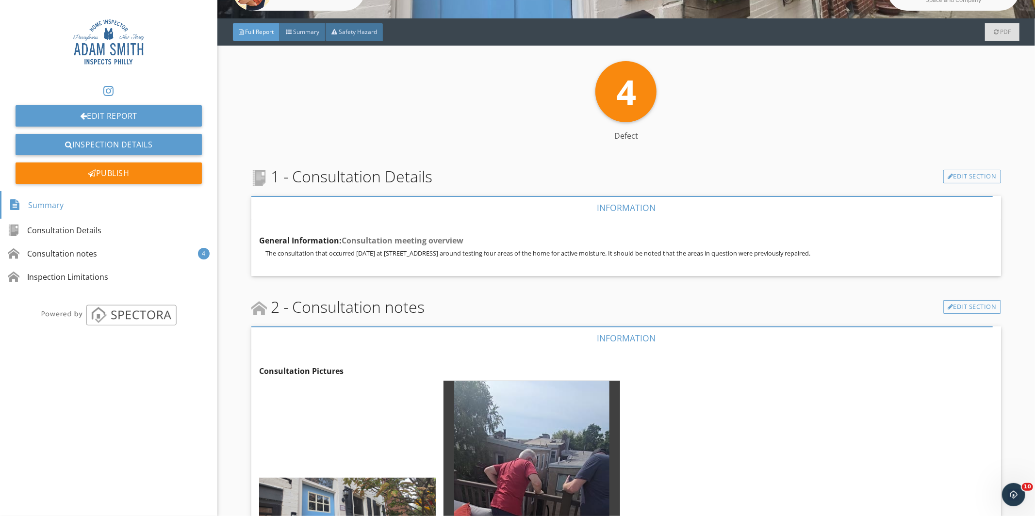
scroll to position [215, 0]
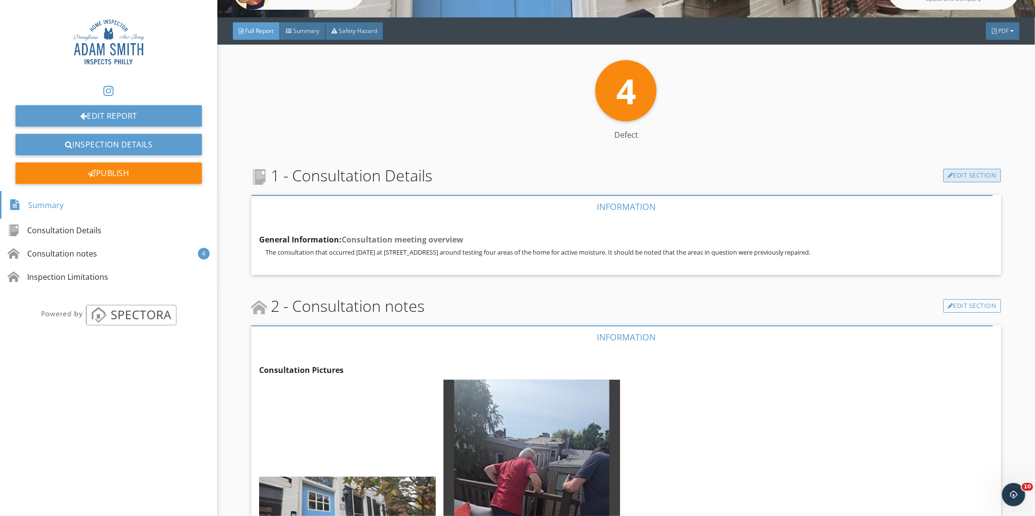
click at [973, 174] on link "Edit Section" at bounding box center [972, 176] width 58 height 14
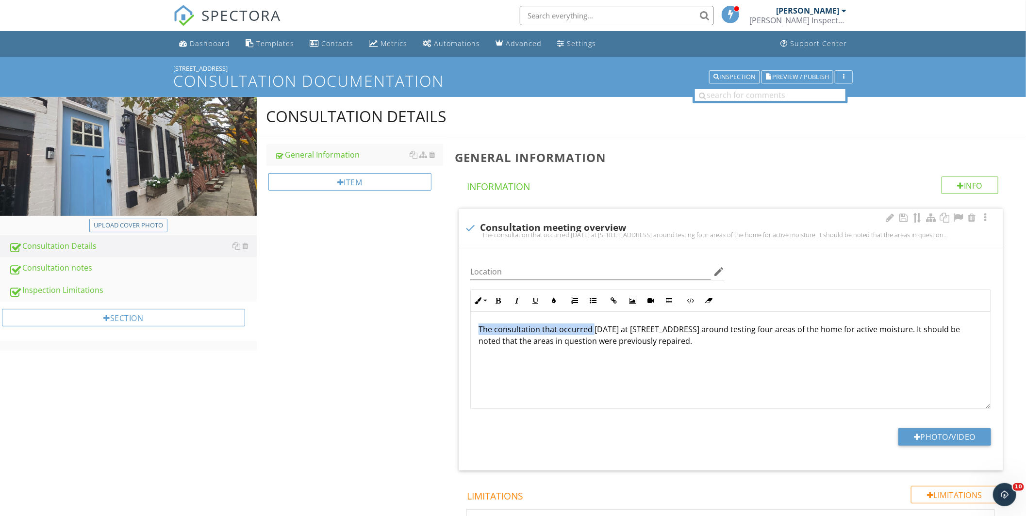
drag, startPoint x: 592, startPoint y: 328, endPoint x: 468, endPoint y: 330, distance: 124.7
click at [468, 330] on div "Inline Style XLarge Large Normal Small Light Small/Light Bold Italic Underline …" at bounding box center [730, 349] width 532 height 119
click at [500, 329] on p "Today at 1908 Kater st revolved around testing four areas of the home for activ…" at bounding box center [730, 335] width 504 height 23
click at [588, 352] on div "Todays consulation at 1908 Kater st revolved around testing four areas of the h…" at bounding box center [731, 360] width 520 height 97
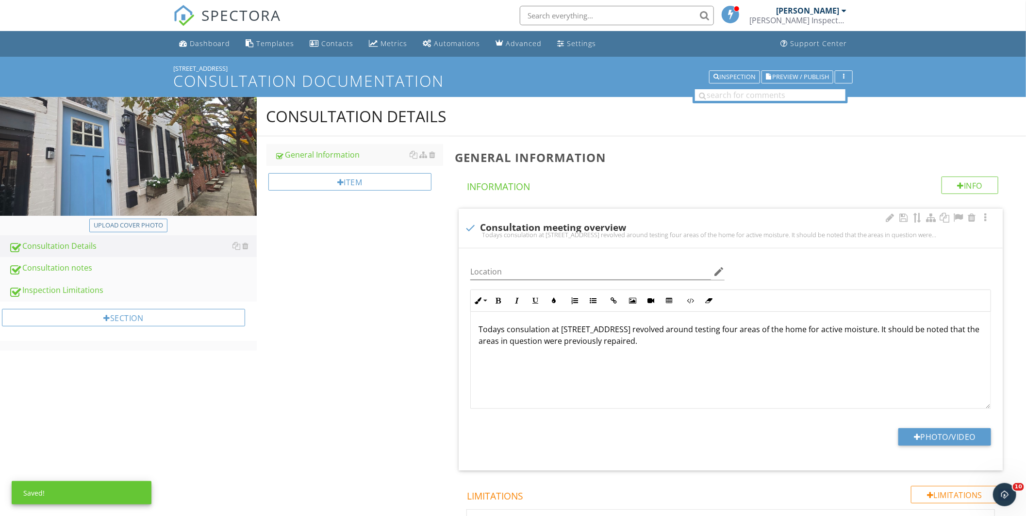
click at [607, 326] on p "Todays consulation at 1908 Kater st revolved around testing four areas of the h…" at bounding box center [730, 335] width 504 height 23
click at [641, 355] on div "Todays consulation at 1908 Kater street revolved around testing four areas of t…" at bounding box center [731, 360] width 520 height 97
click at [625, 329] on p "Todays consulation at 1908 Kater street revolved around testing four areas of t…" at bounding box center [730, 335] width 504 height 23
click at [690, 352] on div "Todays consulation at 1908 Kater street primarily revolved around testing four …" at bounding box center [731, 360] width 520 height 97
click at [763, 327] on p "Todays consulation at 1908 Kater street primarily revolved around testing four …" at bounding box center [730, 335] width 504 height 23
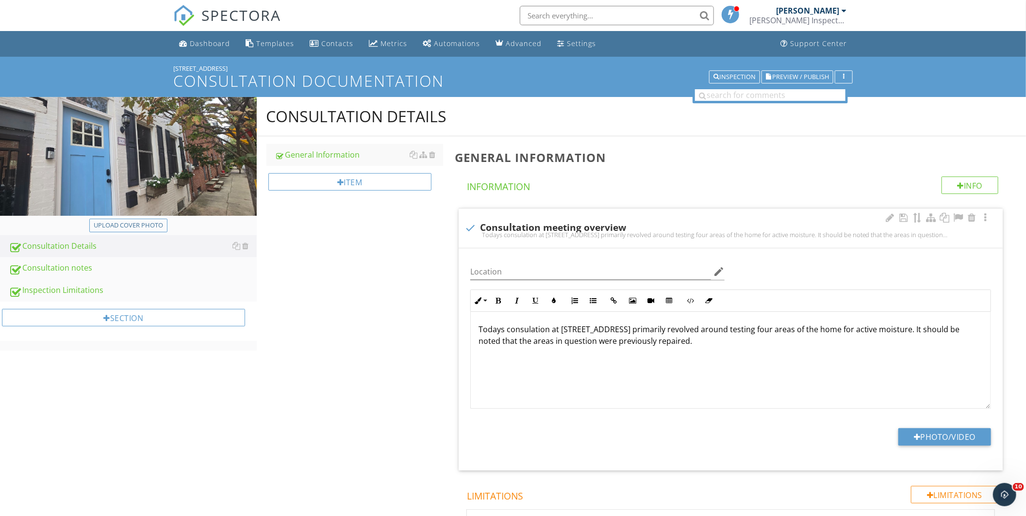
click at [898, 331] on p "Todays consulation at 1908 Kater street primarily revolved around testing four …" at bounding box center [730, 335] width 504 height 23
click at [864, 342] on p "Todays consulation at 1908 Kater street primarily revolved around testing four …" at bounding box center [730, 335] width 504 height 23
click at [663, 340] on p "Todays consulation at 1908 Kater street primarily revolved around testing four …" at bounding box center [730, 335] width 504 height 23
click at [431, 372] on div "Consultation Details General Information Item General Information Info Informat…" at bounding box center [642, 381] width 770 height 569
click at [458, 118] on div at bounding box center [454, 118] width 10 height 13
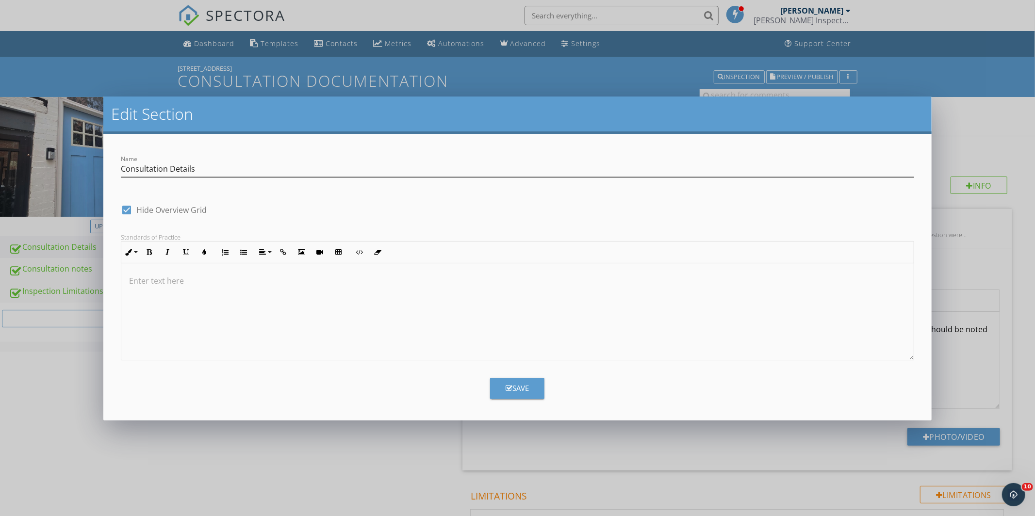
click at [139, 161] on div "Name Consultation Details" at bounding box center [517, 171] width 793 height 32
click at [148, 171] on input "Consultation Details" at bounding box center [517, 169] width 793 height 16
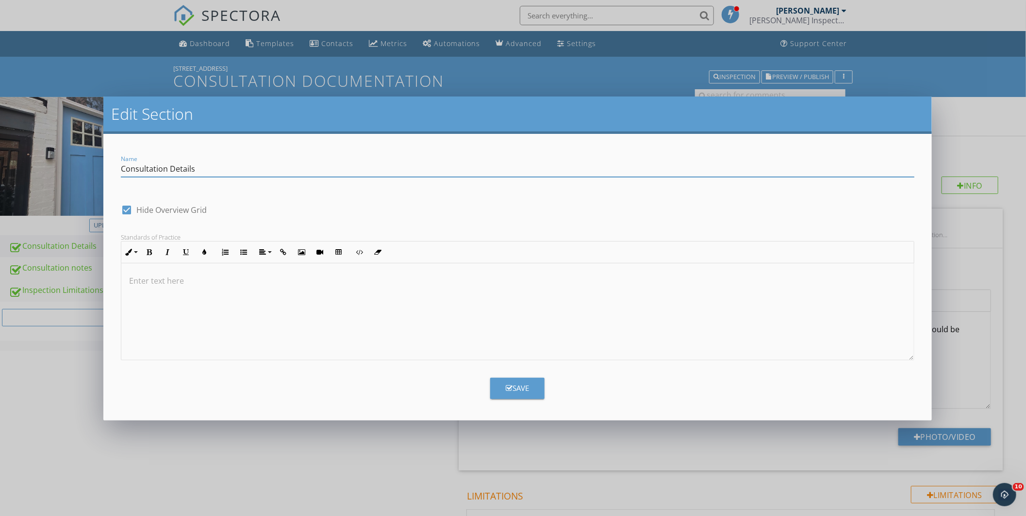
click at [62, 321] on div "Edit Section Name Consultation Details check_box Hide Overview Grid Standards o…" at bounding box center [513, 258] width 1026 height 516
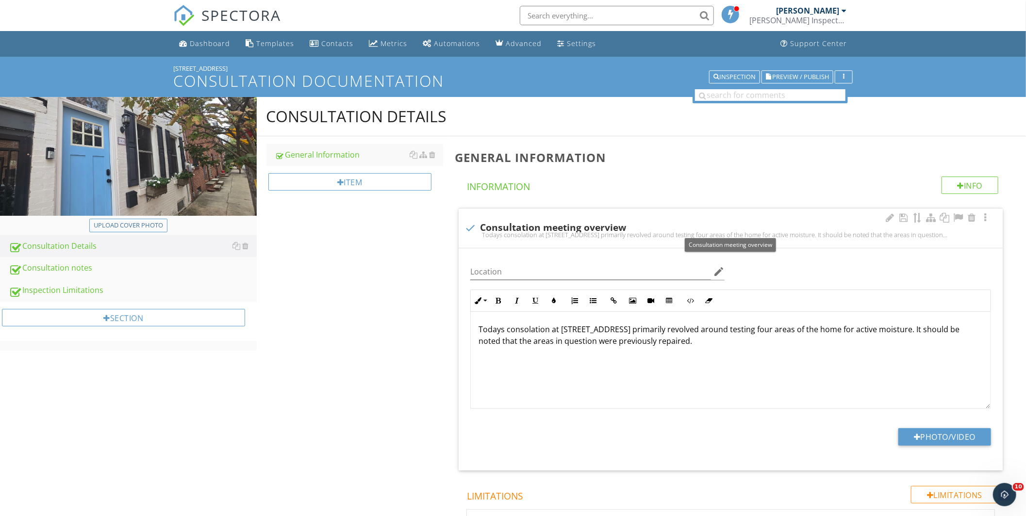
click at [527, 227] on div "check Consultation meeting overview" at bounding box center [730, 228] width 532 height 12
checkbox input "true"
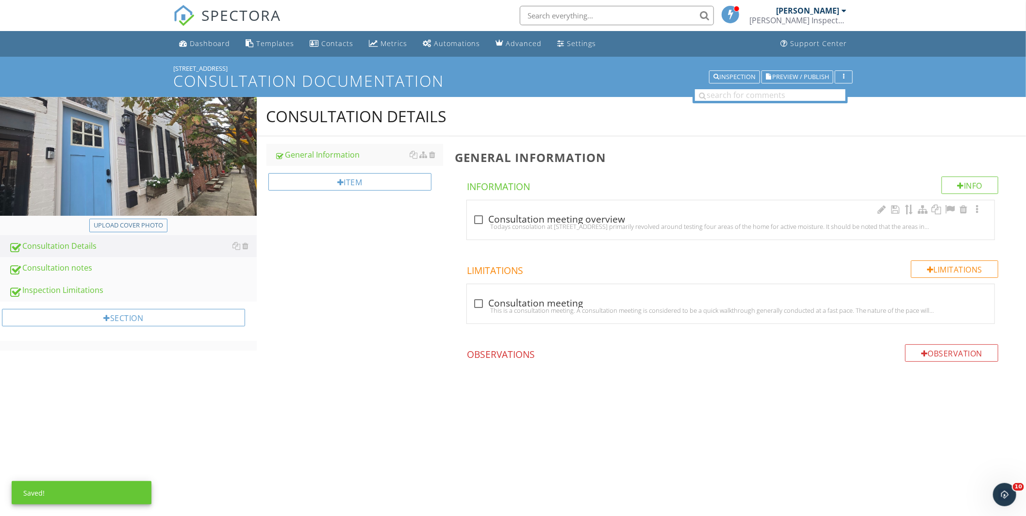
click at [527, 227] on div "Todays consolation at 1908 Kater street primarily revolved around testing four …" at bounding box center [731, 227] width 516 height 8
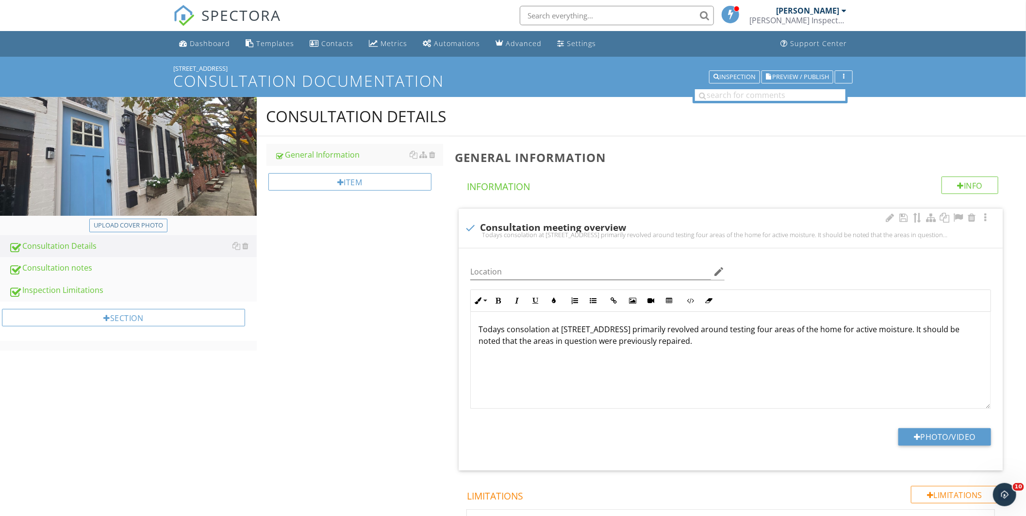
click at [527, 328] on p "Todays consolation at 1908 Kater street primarily revolved around testing four …" at bounding box center [730, 335] width 504 height 23
click at [595, 351] on div "Todays consultation at 1908 Kater street primarily revolved around testing four…" at bounding box center [731, 360] width 520 height 97
click at [640, 351] on div "Todays consultation at 1908 Kater street primarily revolved around testing four…" at bounding box center [731, 360] width 520 height 97
click at [367, 401] on div "Consultation Details General Information Item General Information Info Informat…" at bounding box center [642, 381] width 770 height 569
click at [822, 74] on span "Preview / Publish" at bounding box center [800, 77] width 57 height 6
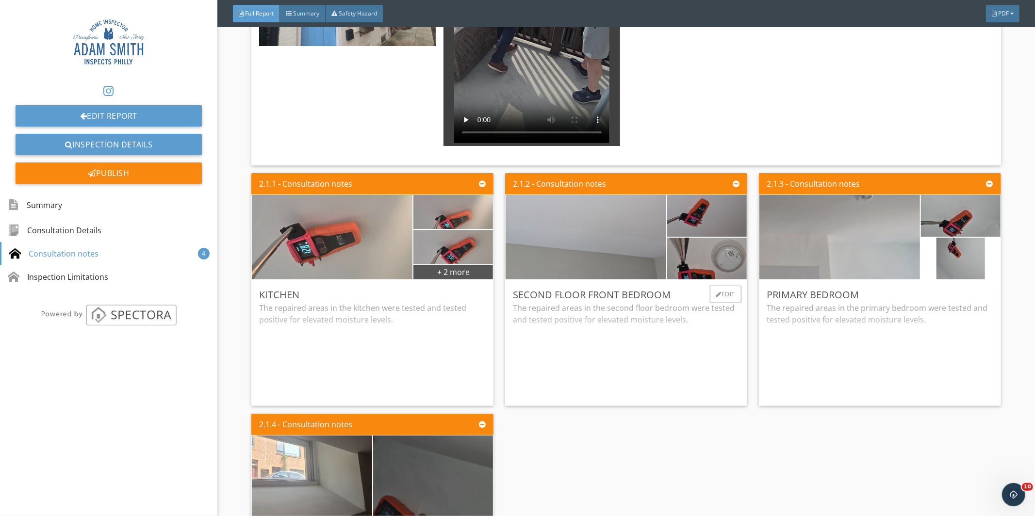
scroll to position [916, 0]
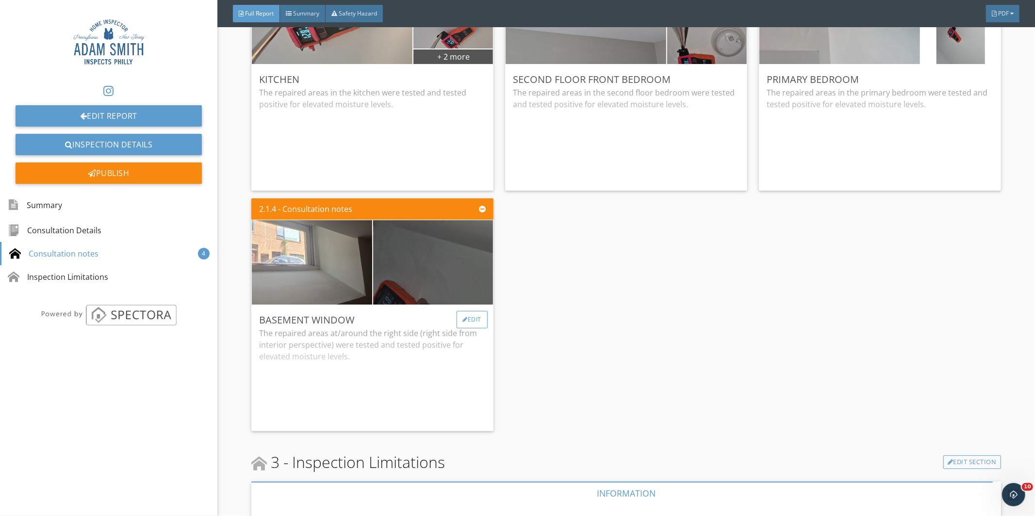
click at [468, 318] on div "Edit" at bounding box center [473, 319] width 32 height 17
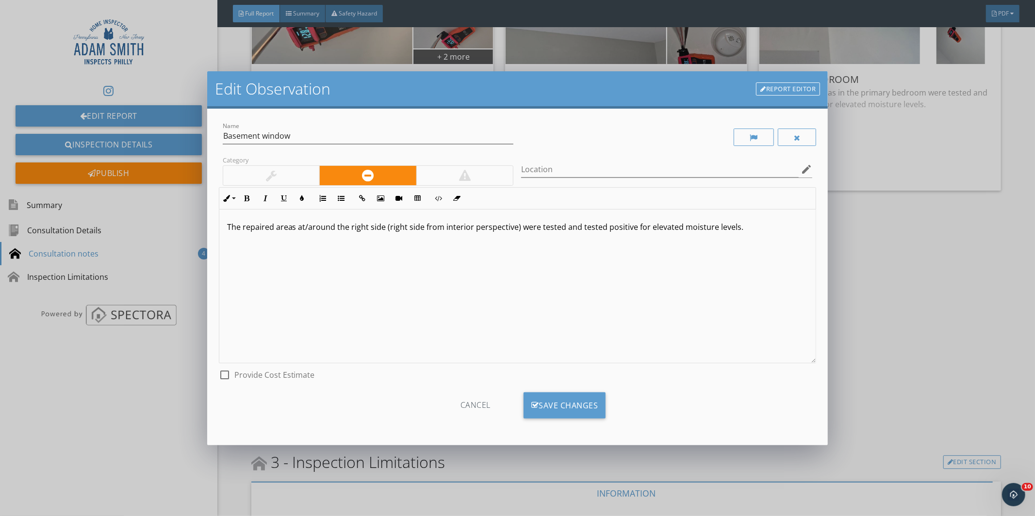
click at [381, 225] on p "The repaired areas at/around the right side (right side from interior perspecti…" at bounding box center [517, 227] width 581 height 12
click at [558, 413] on div "Save Changes" at bounding box center [565, 406] width 82 height 26
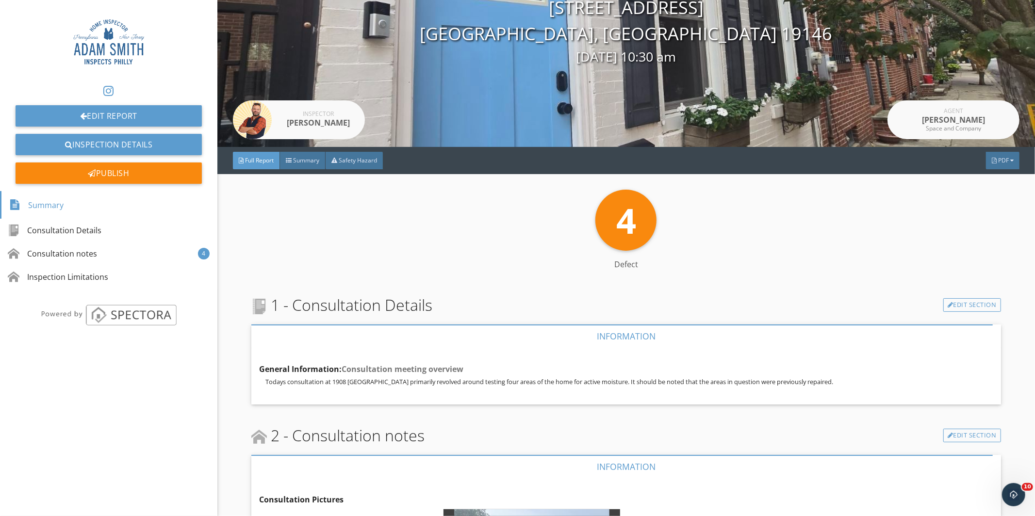
scroll to position [54, 0]
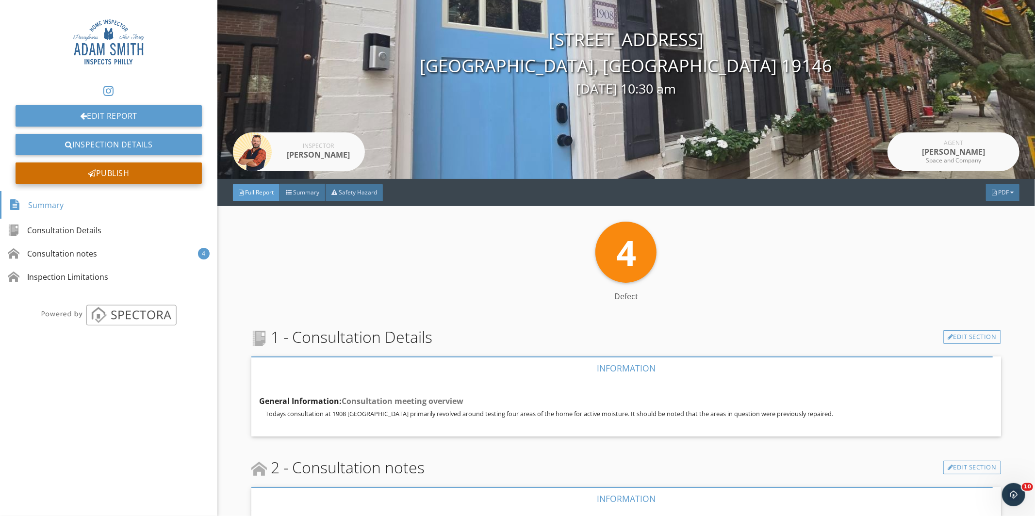
click at [116, 168] on div "Publish" at bounding box center [109, 173] width 186 height 21
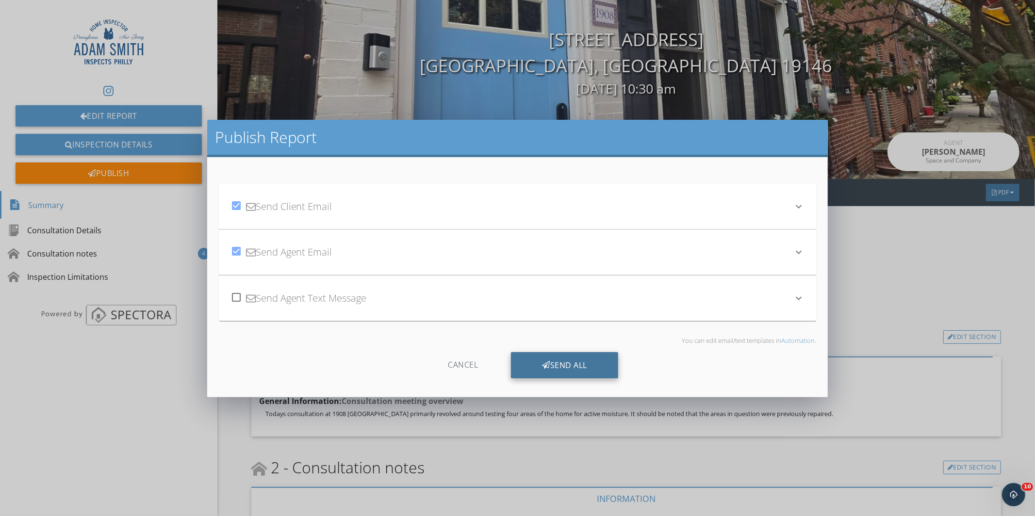
click at [541, 357] on div "Send All" at bounding box center [564, 365] width 107 height 26
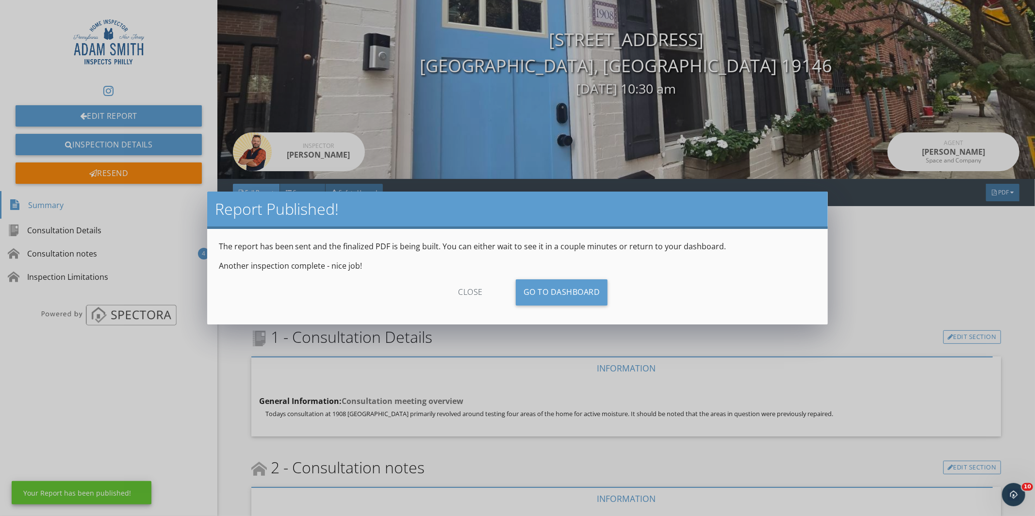
click at [471, 290] on div "close" at bounding box center [470, 292] width 87 height 26
